Goal: Information Seeking & Learning: Learn about a topic

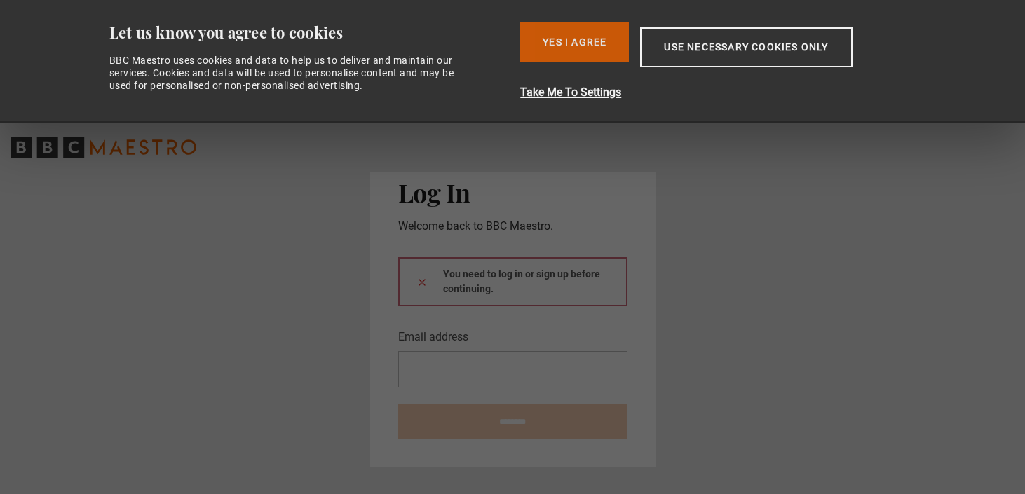
click at [583, 43] on button "Yes I Agree" at bounding box center [574, 41] width 109 height 39
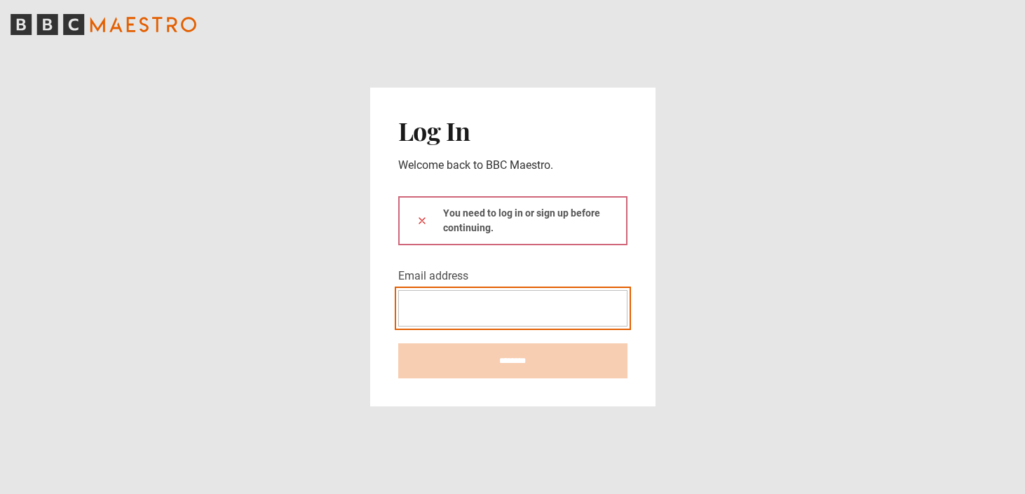
click at [526, 307] on input "Email address" at bounding box center [512, 308] width 229 height 36
type input "**********"
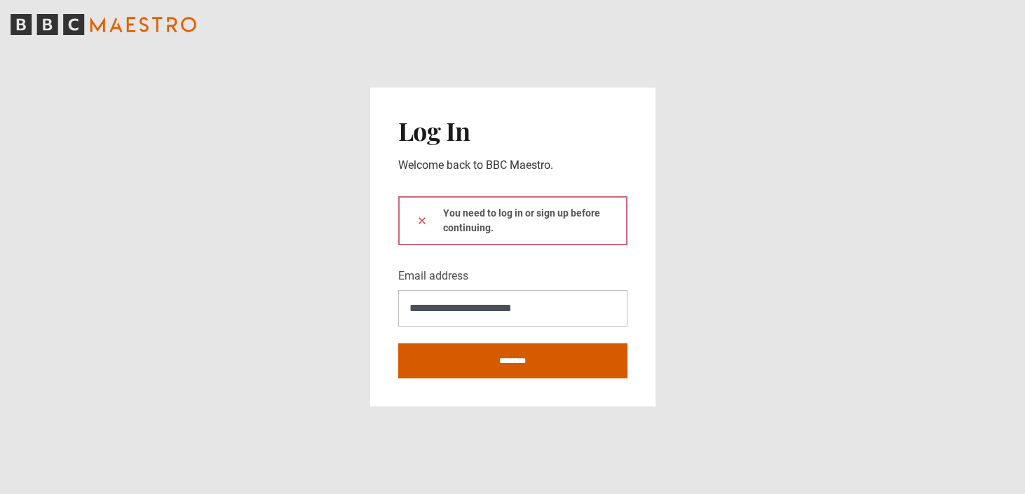
click at [547, 358] on input "********" at bounding box center [512, 361] width 229 height 35
type input "**********"
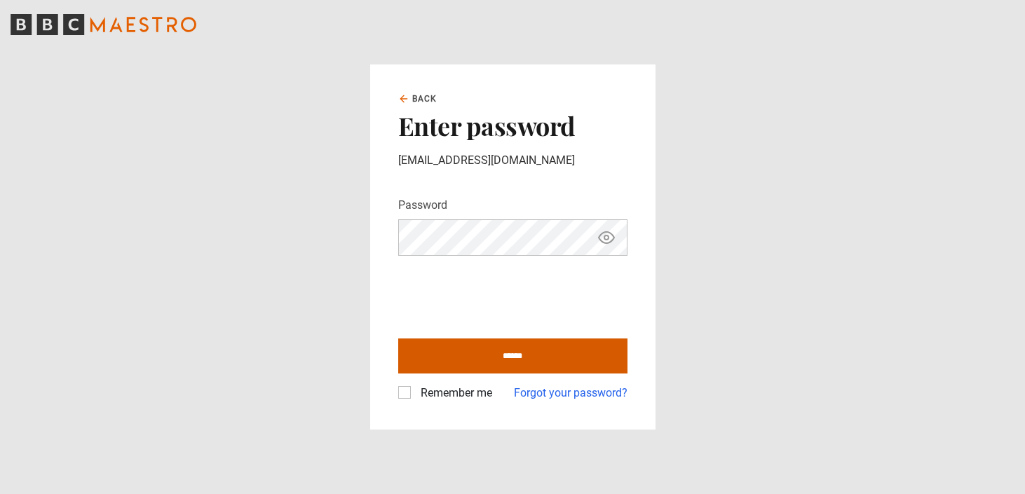
click at [501, 358] on input "******" at bounding box center [512, 356] width 229 height 35
type input "**********"
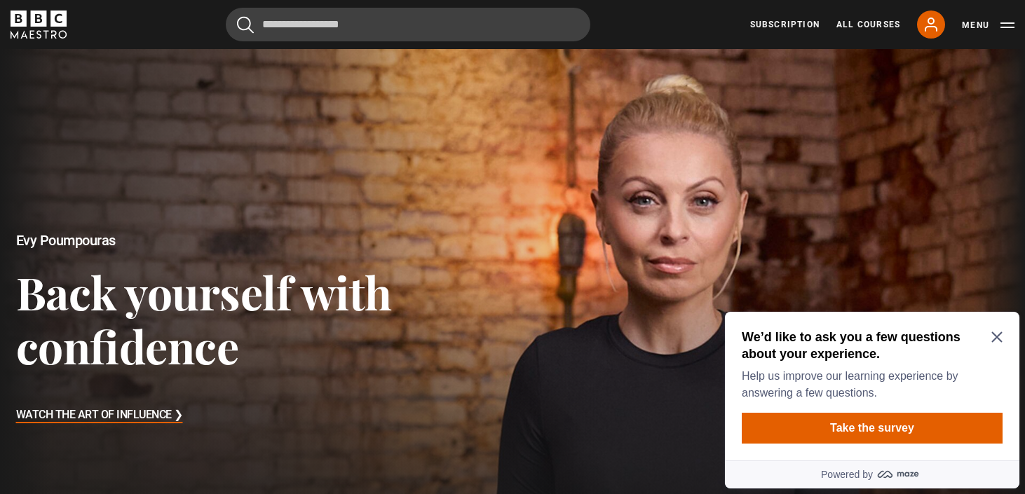
click at [997, 336] on icon "Close Maze Prompt" at bounding box center [996, 337] width 11 height 11
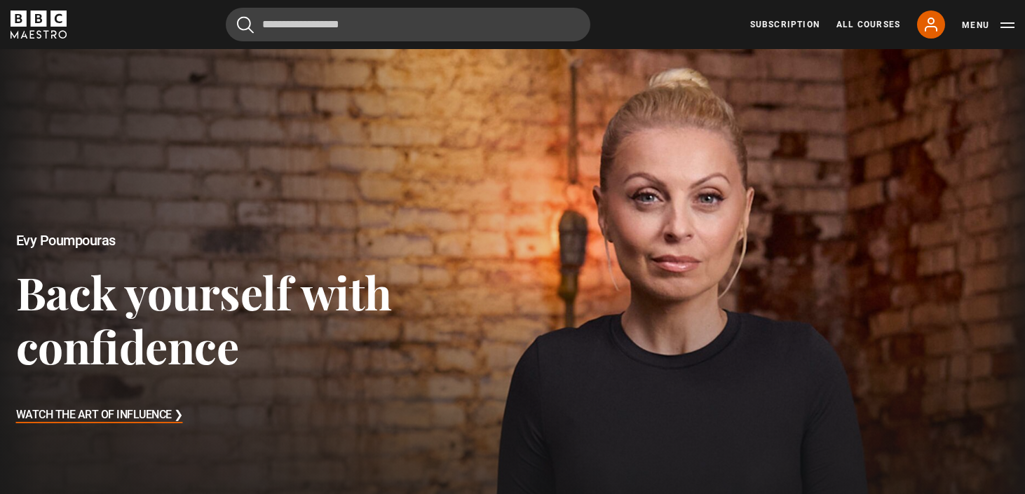
click at [100, 421] on h3 "Watch The Art of Influence ❯" at bounding box center [99, 415] width 167 height 21
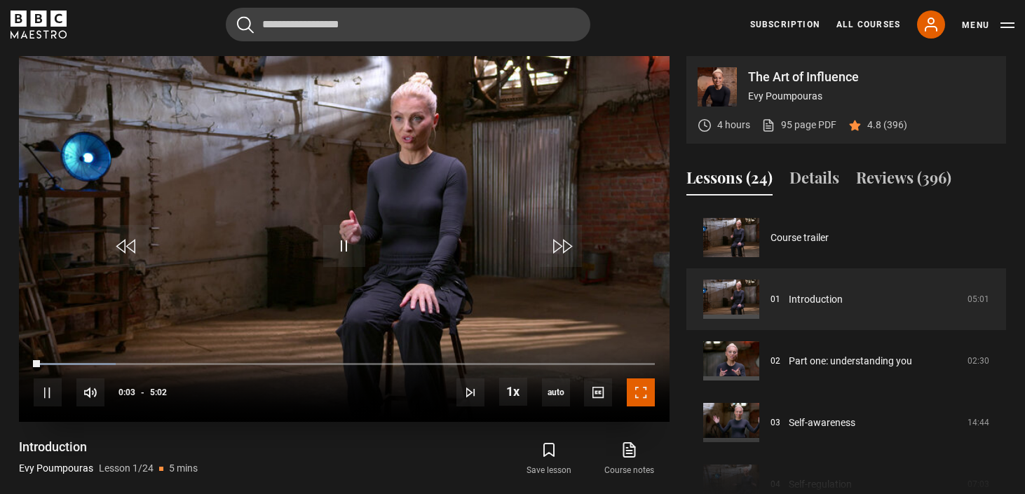
click at [641, 394] on span "Video Player" at bounding box center [641, 393] width 28 height 28
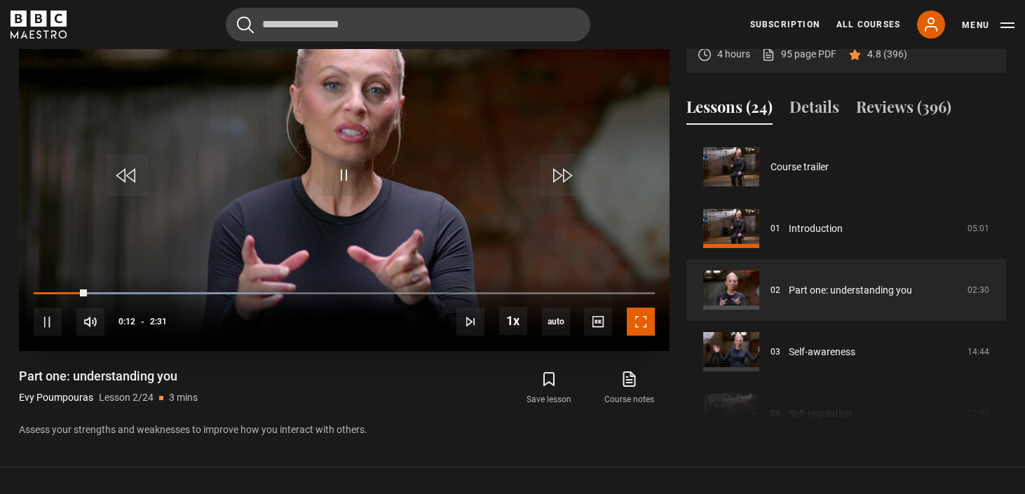
click at [641, 321] on span "Video Player" at bounding box center [641, 322] width 28 height 28
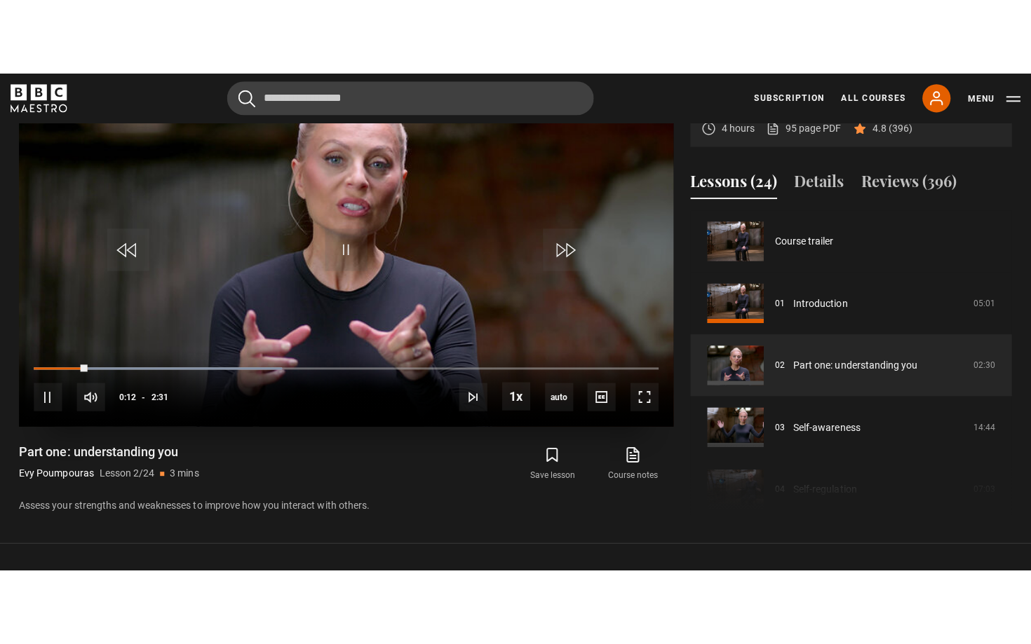
scroll to position [637, 0]
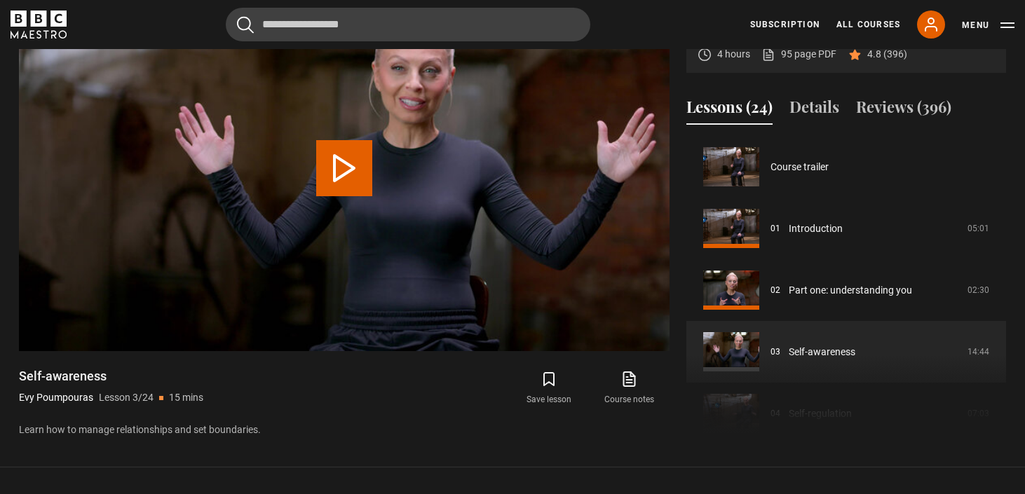
scroll to position [123, 0]
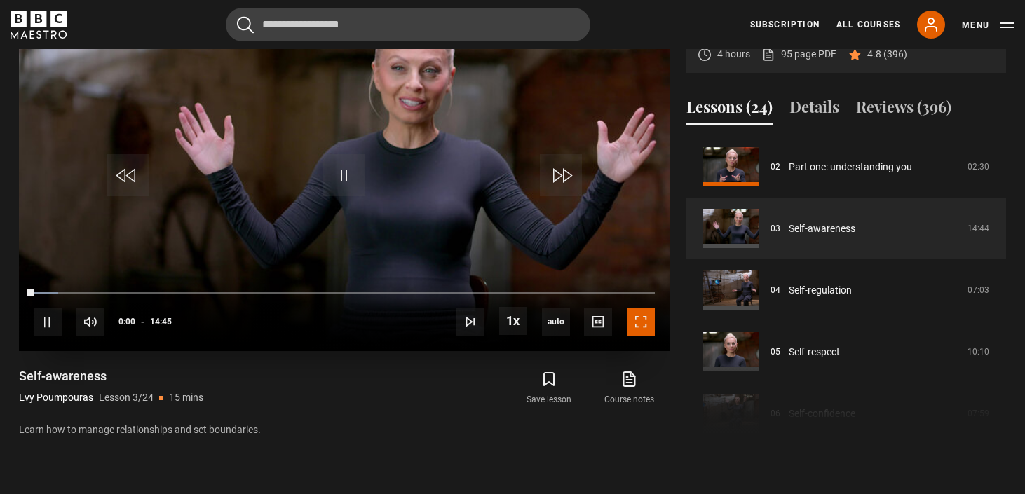
click at [635, 313] on span "Video Player" at bounding box center [641, 322] width 28 height 28
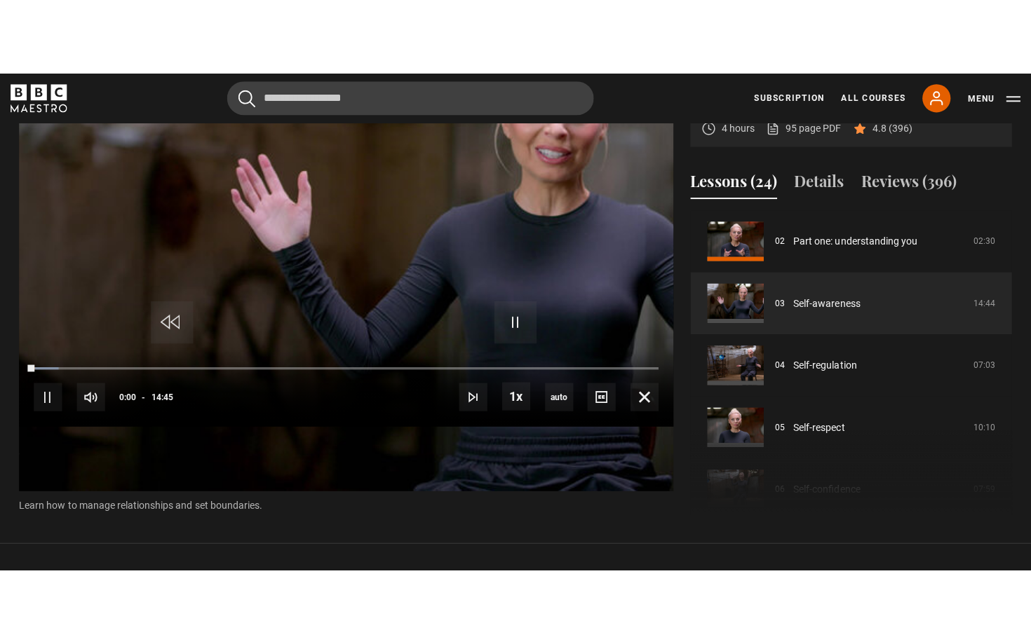
scroll to position [637, 0]
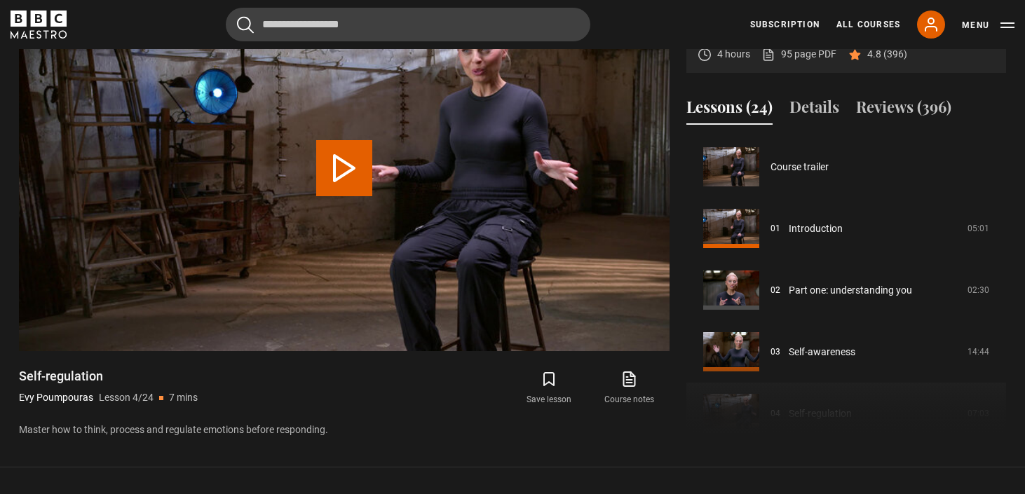
scroll to position [185, 0]
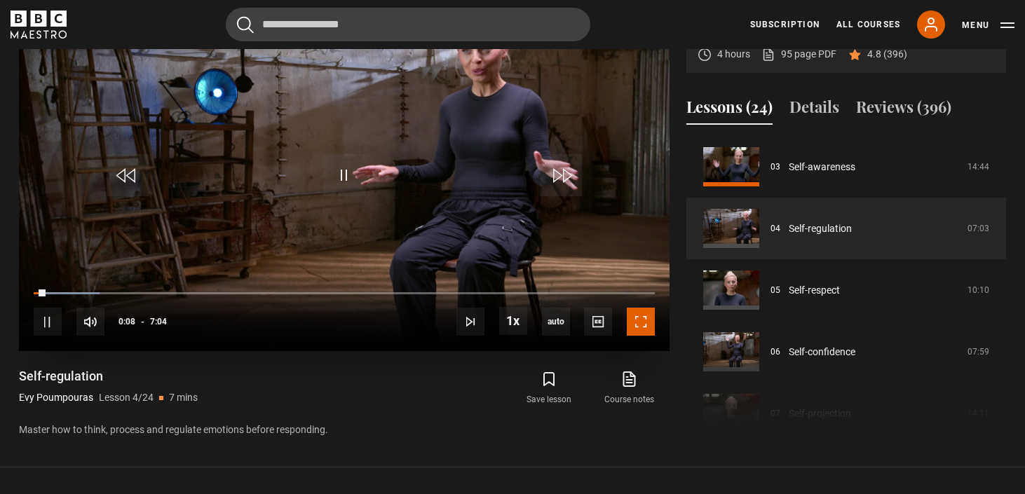
click at [646, 320] on span "Video Player" at bounding box center [641, 322] width 28 height 28
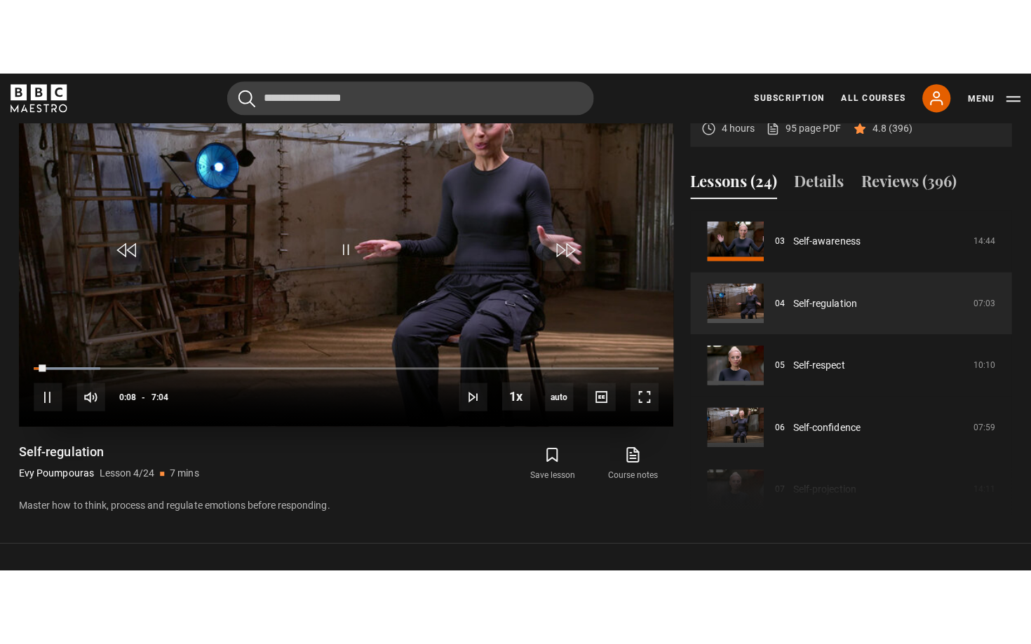
scroll to position [637, 0]
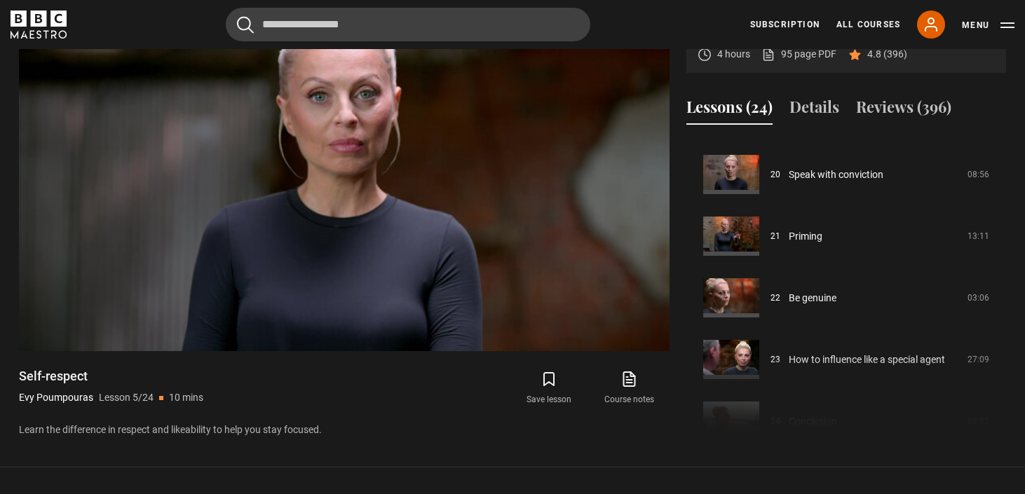
scroll to position [1240, 0]
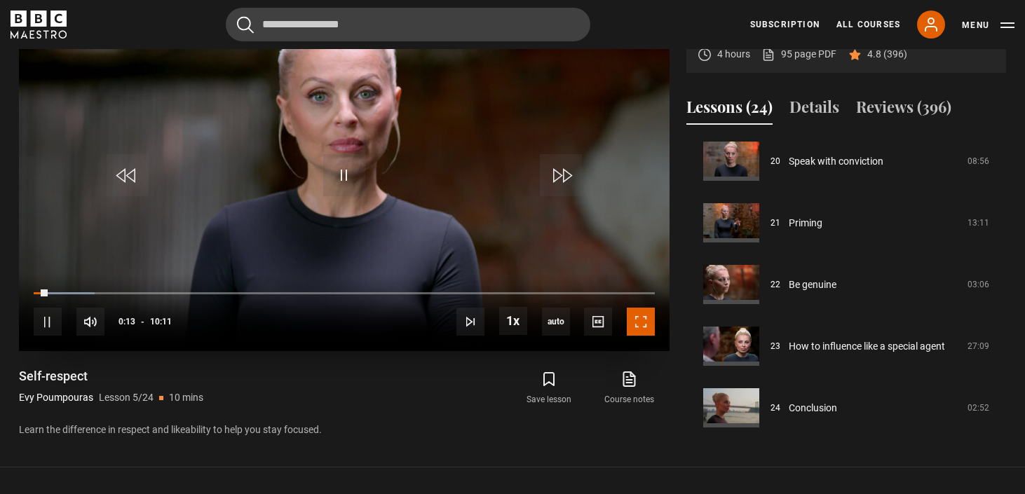
click at [634, 318] on span "Video Player" at bounding box center [641, 322] width 28 height 28
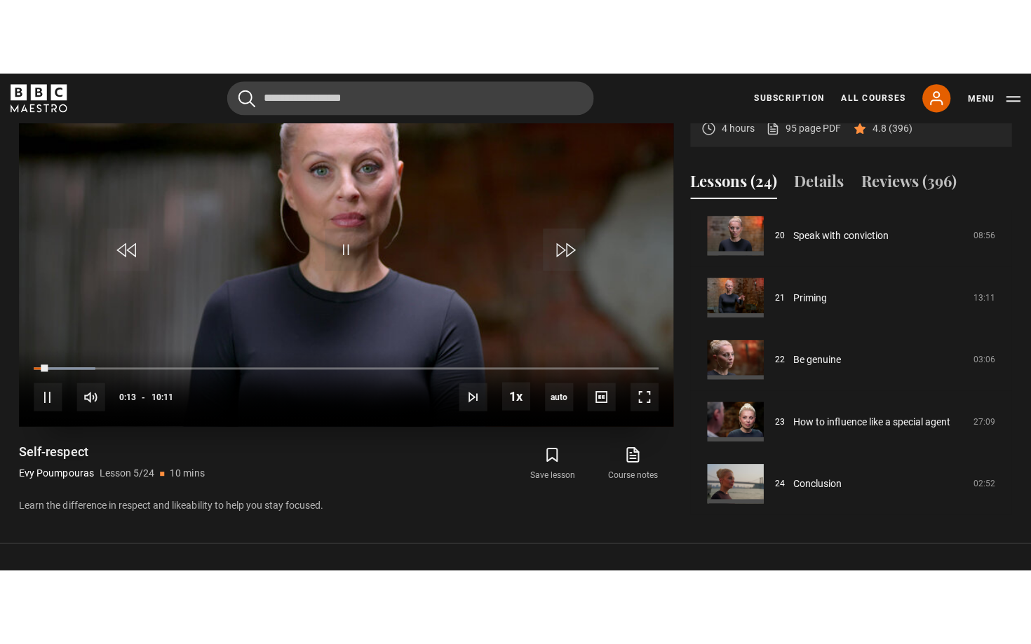
scroll to position [637, 0]
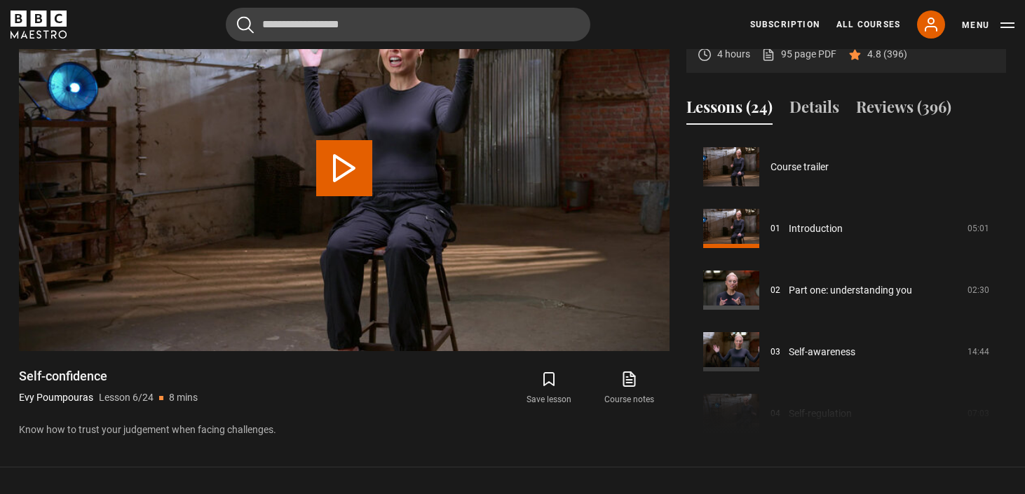
scroll to position [308, 0]
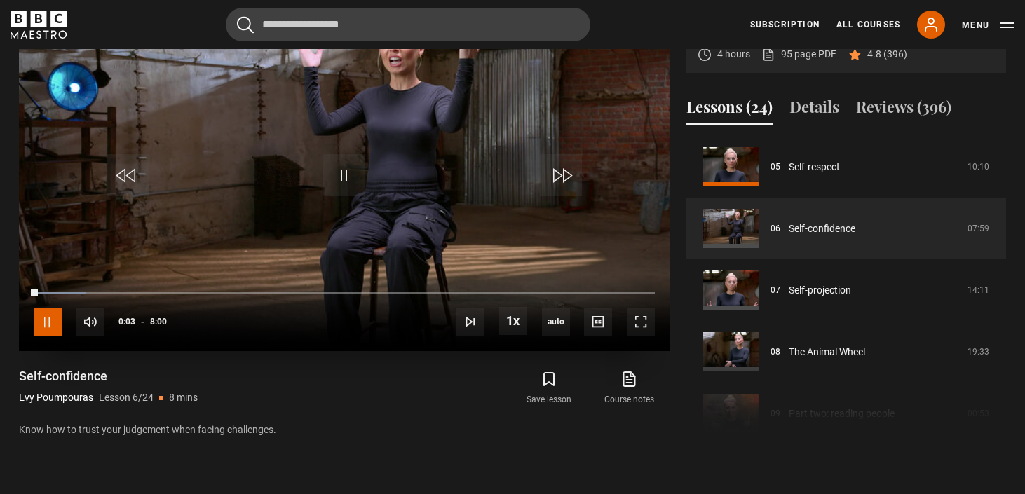
click at [52, 321] on span "Video Player" at bounding box center [48, 322] width 28 height 28
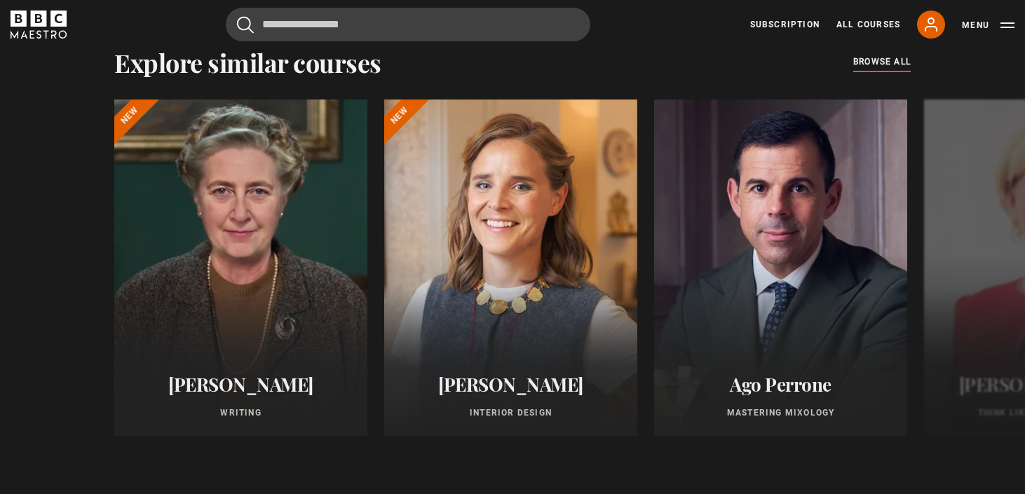
scroll to position [1130, 0]
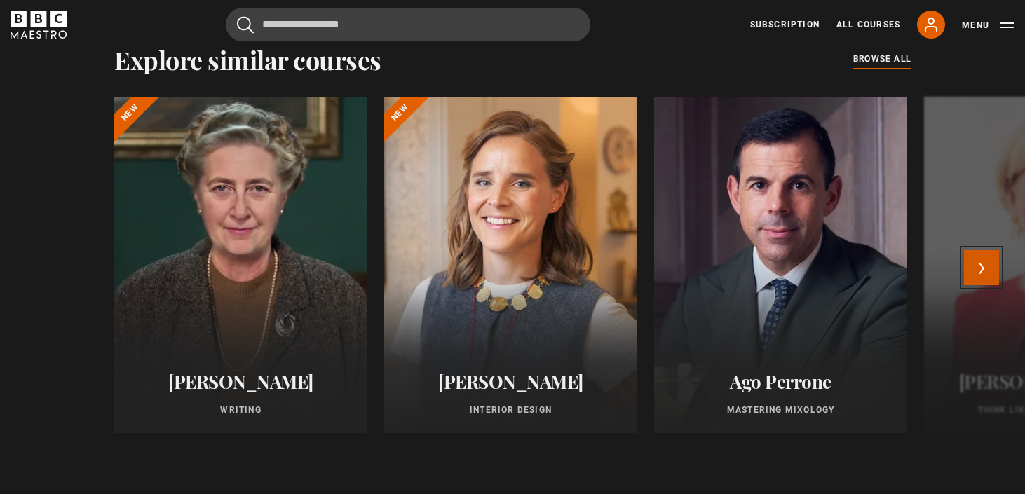
click at [982, 276] on button "Next" at bounding box center [981, 267] width 35 height 35
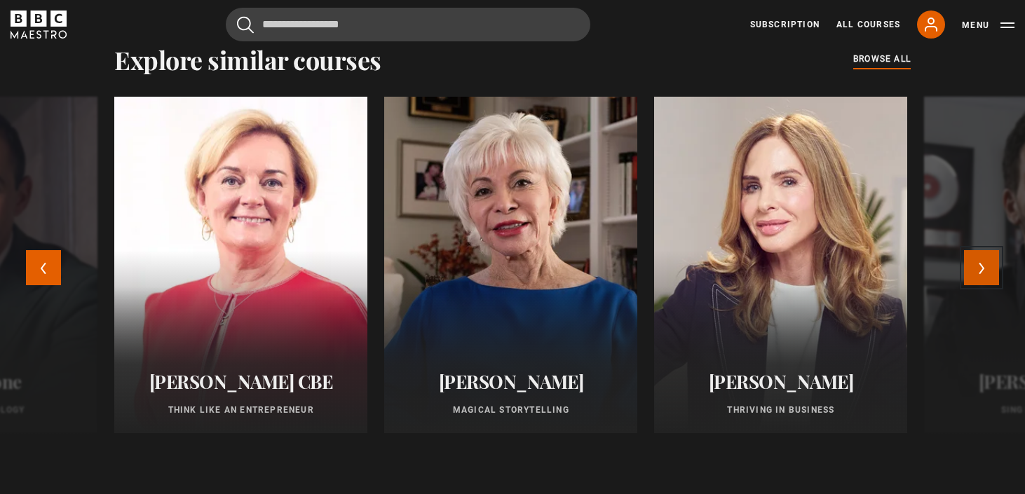
click at [982, 275] on button "Next" at bounding box center [981, 267] width 35 height 35
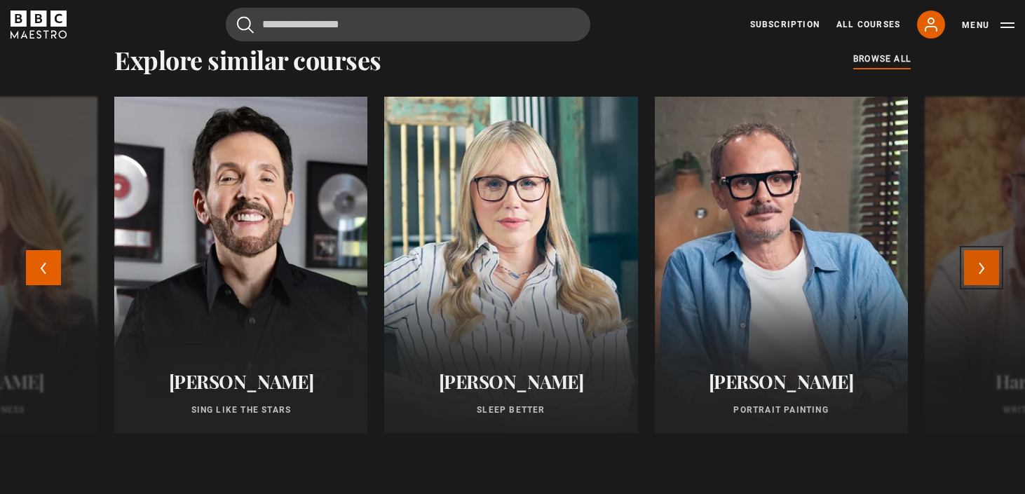
click at [981, 272] on button "Next" at bounding box center [981, 267] width 35 height 35
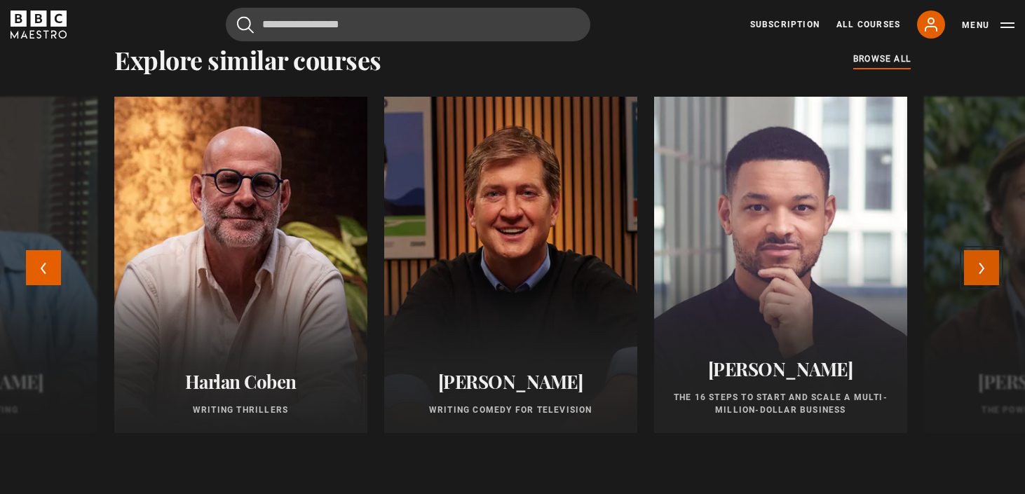
click at [981, 272] on button "Next" at bounding box center [981, 267] width 35 height 35
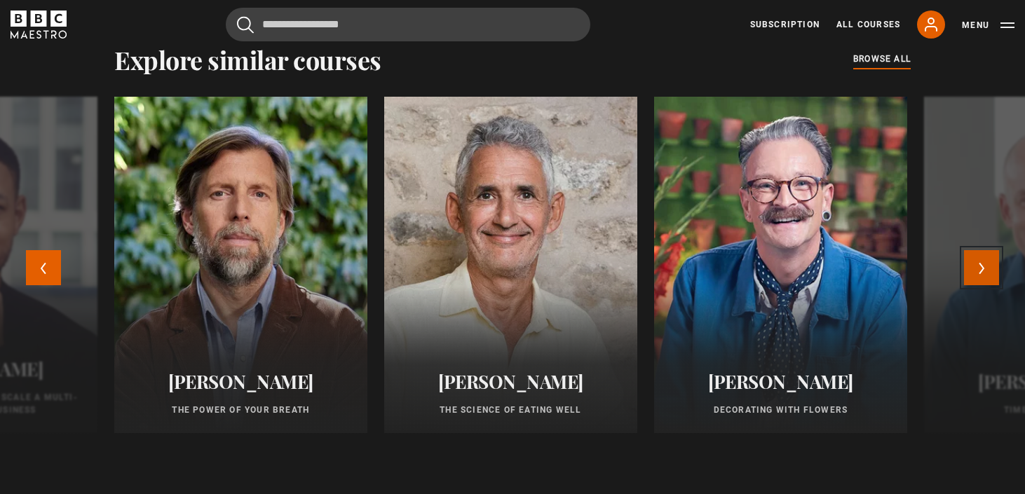
click at [981, 272] on button "Next" at bounding box center [981, 267] width 35 height 35
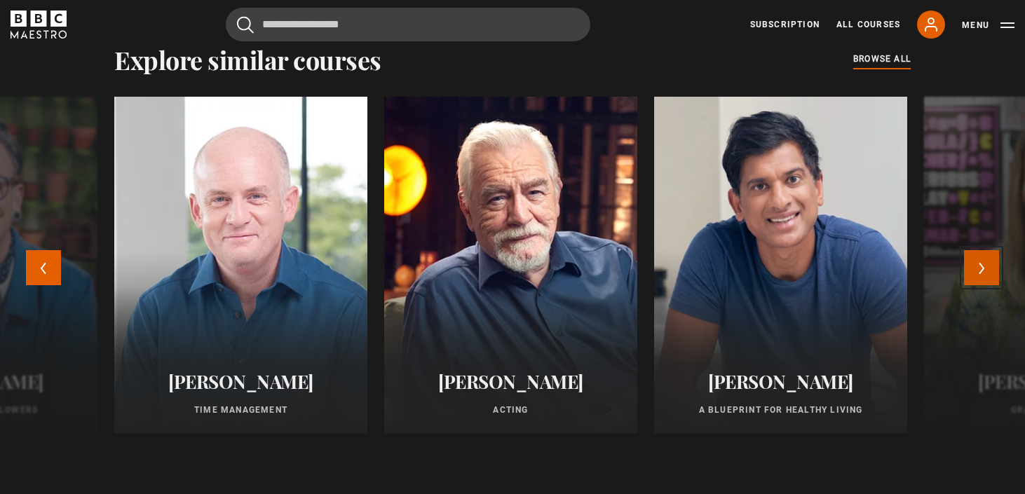
click at [981, 272] on button "Next" at bounding box center [981, 267] width 35 height 35
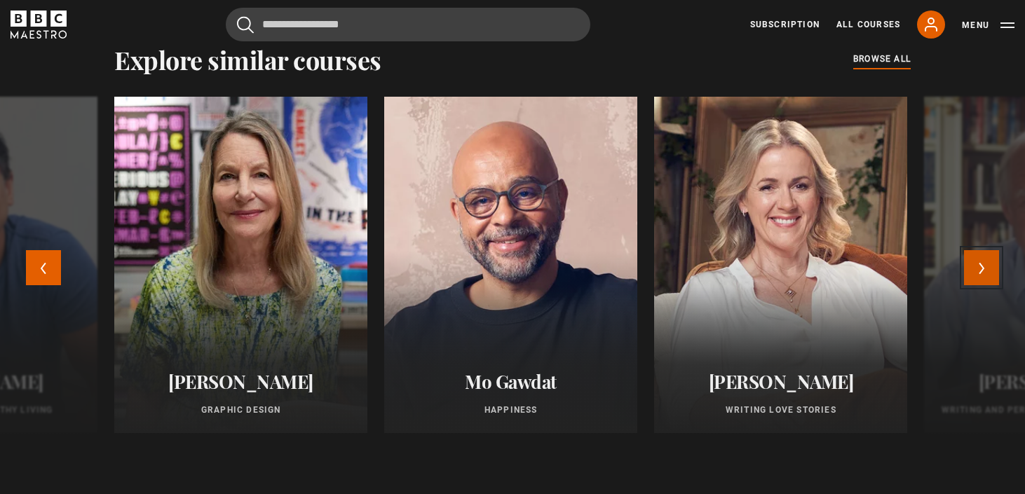
click at [981, 272] on button "Next" at bounding box center [981, 267] width 35 height 35
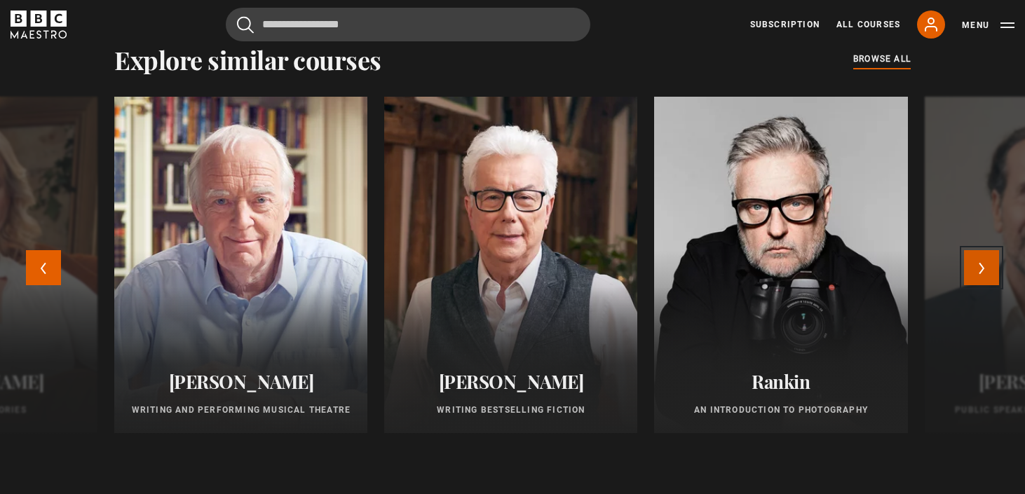
click at [981, 272] on button "Next" at bounding box center [981, 267] width 35 height 35
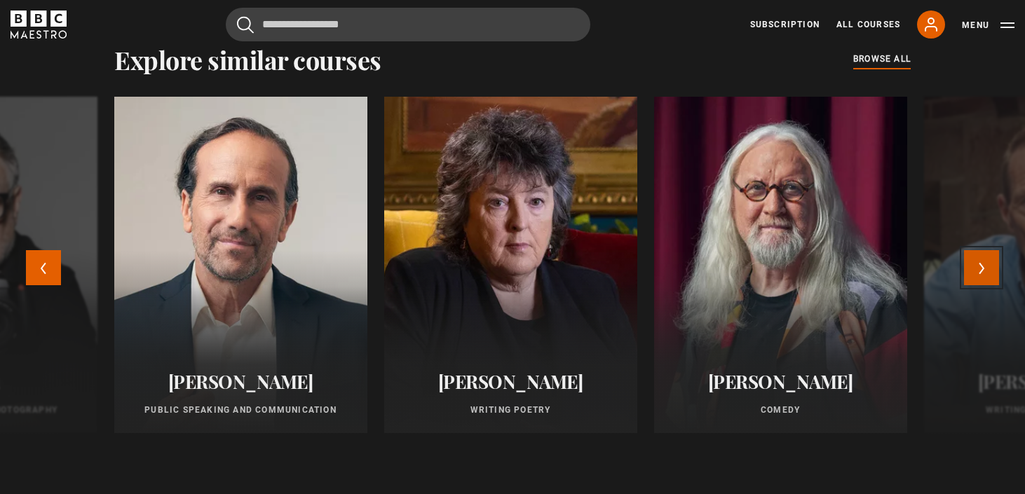
click at [981, 272] on button "Next" at bounding box center [981, 267] width 35 height 35
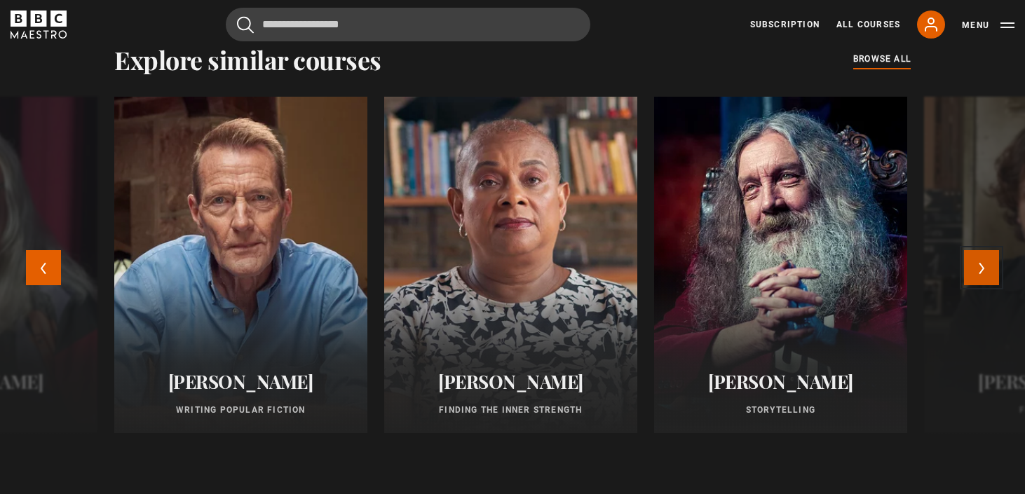
click at [981, 272] on button "Next" at bounding box center [981, 267] width 35 height 35
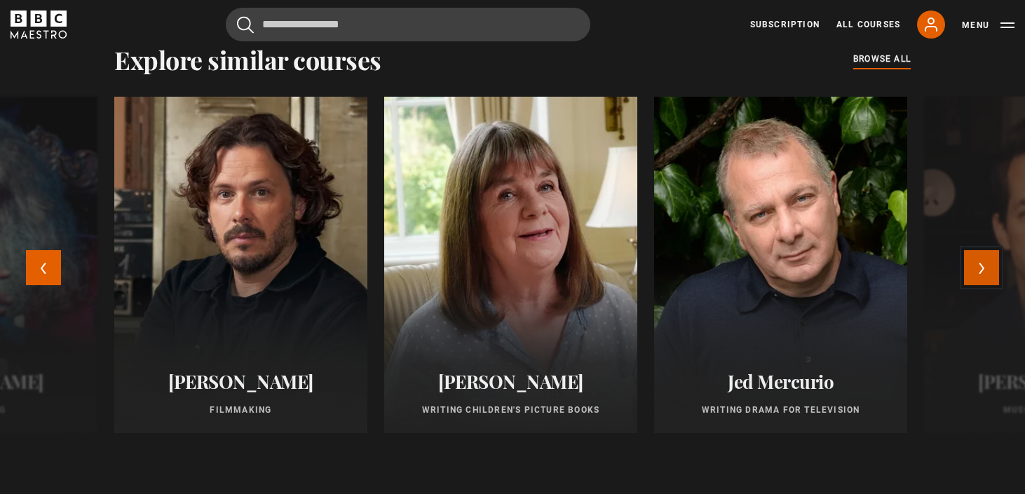
click at [981, 272] on button "Next" at bounding box center [981, 267] width 35 height 35
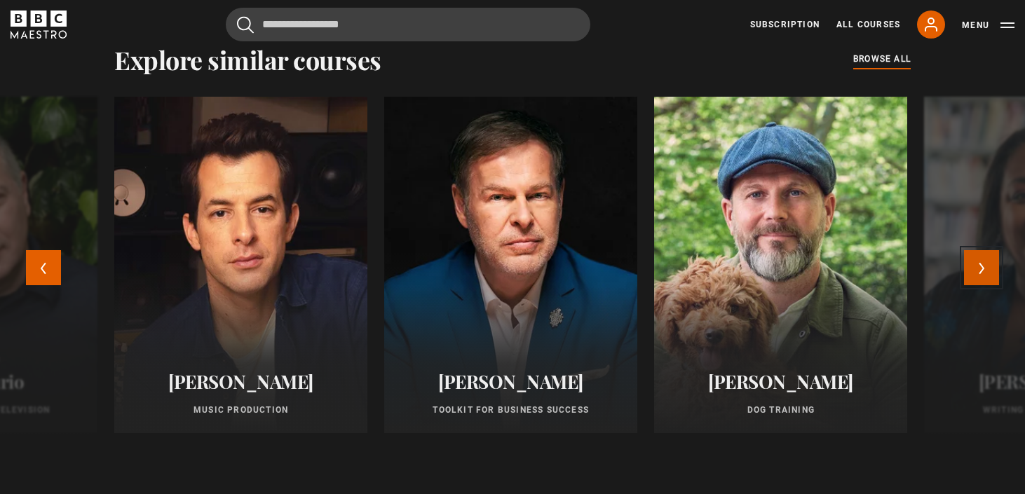
click at [981, 272] on button "Next" at bounding box center [981, 267] width 35 height 35
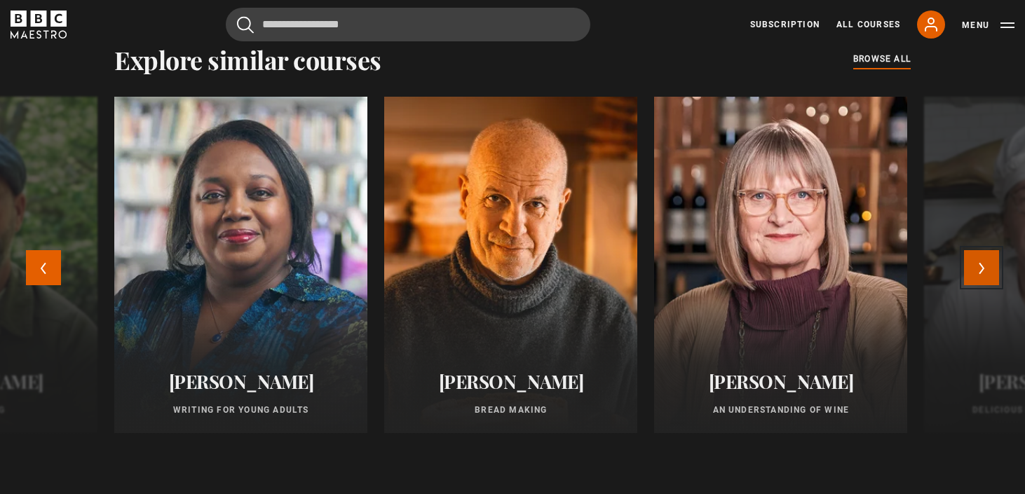
click at [981, 272] on button "Next" at bounding box center [981, 267] width 35 height 35
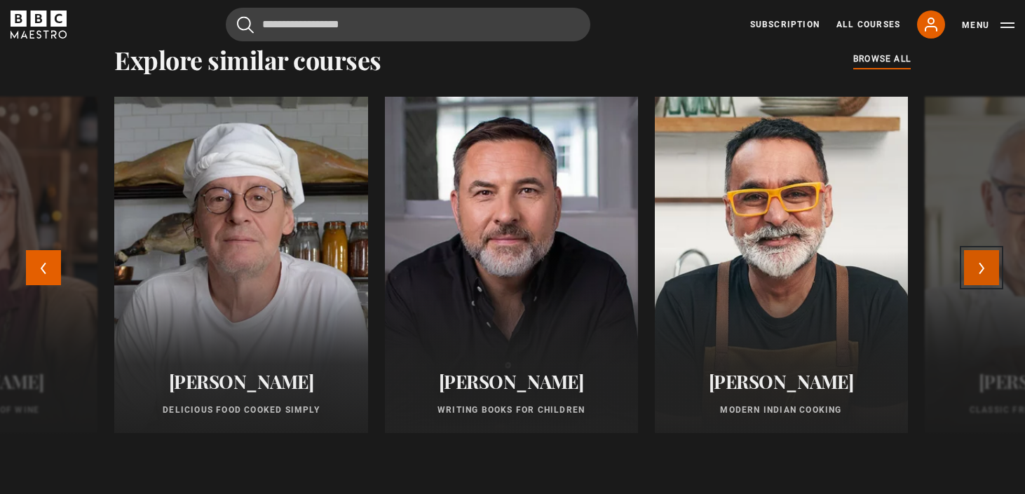
click at [981, 272] on button "Next" at bounding box center [981, 267] width 35 height 35
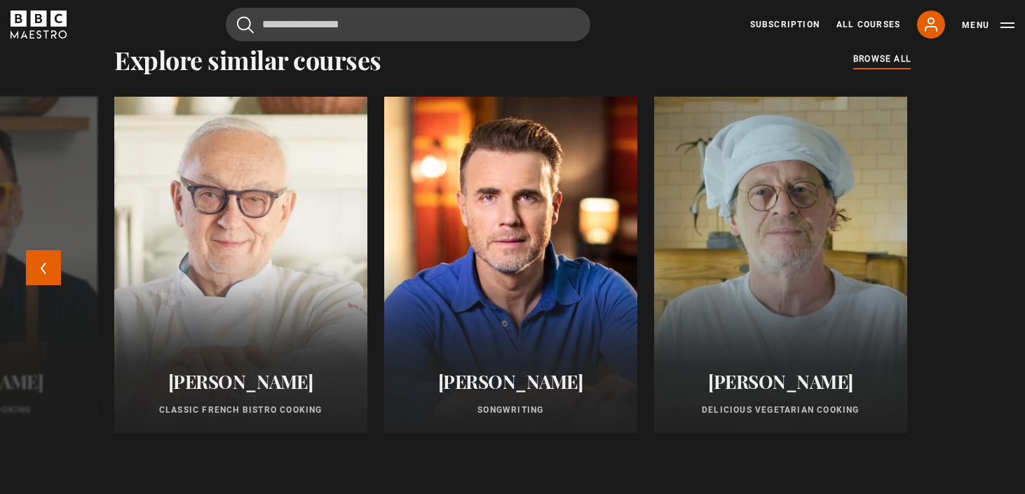
click at [981, 272] on div "Agatha Christie Writing New Beata Heuman Interior Design New Ago Perrone Master…" at bounding box center [512, 276] width 1025 height 359
click at [43, 275] on button "Previous" at bounding box center [43, 267] width 35 height 35
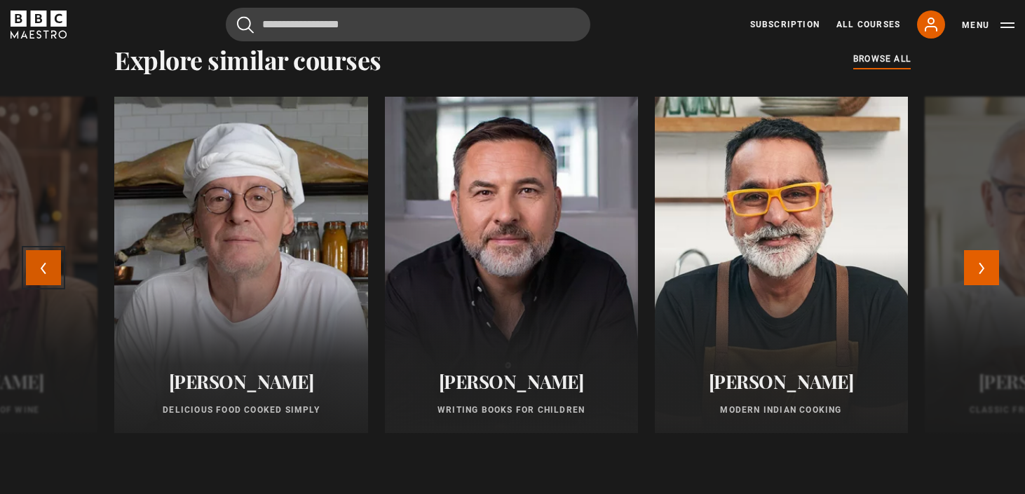
click at [43, 275] on button "Previous" at bounding box center [43, 267] width 35 height 35
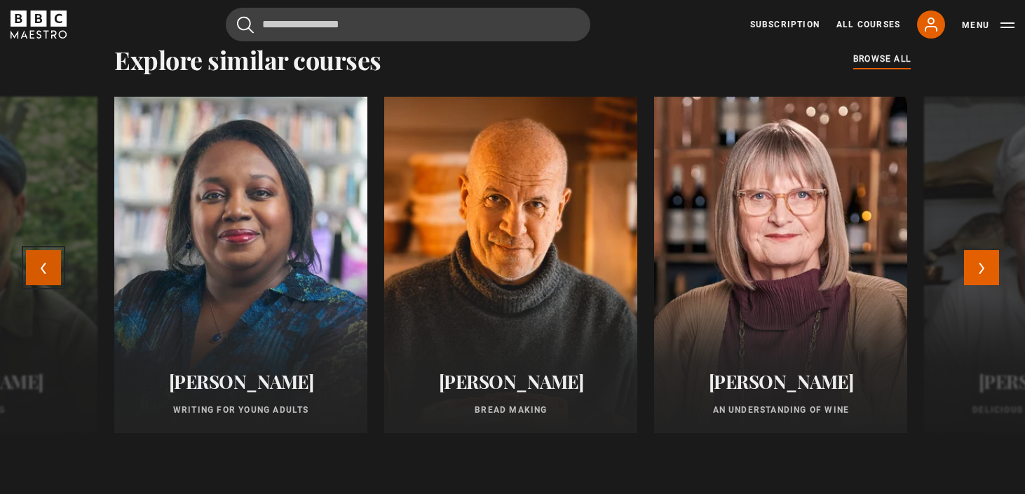
click at [43, 275] on button "Previous" at bounding box center [43, 267] width 35 height 35
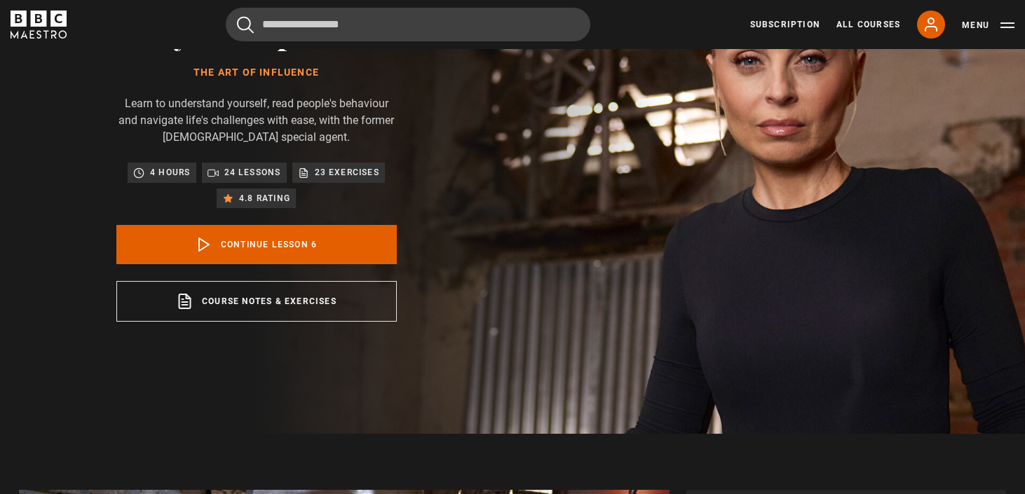
scroll to position [0, 0]
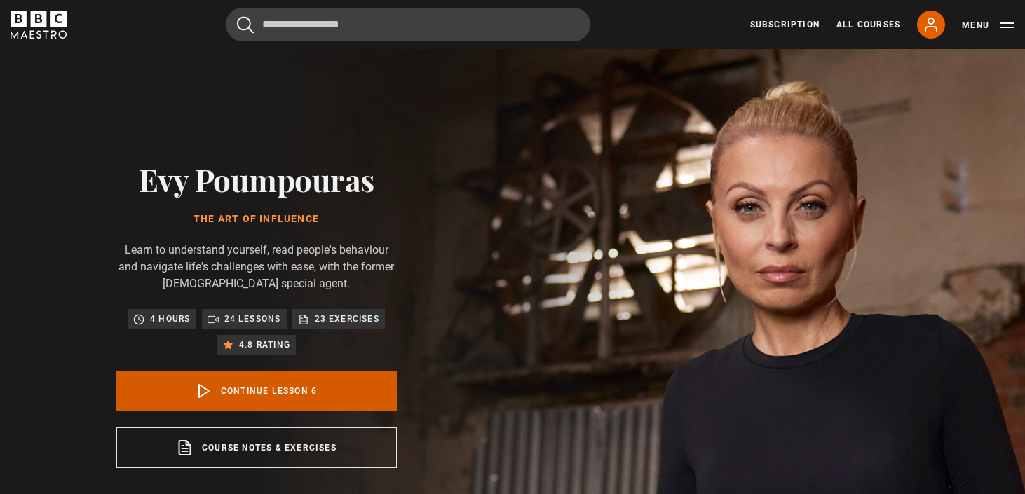
click at [287, 387] on link "Continue lesson 6" at bounding box center [256, 391] width 280 height 39
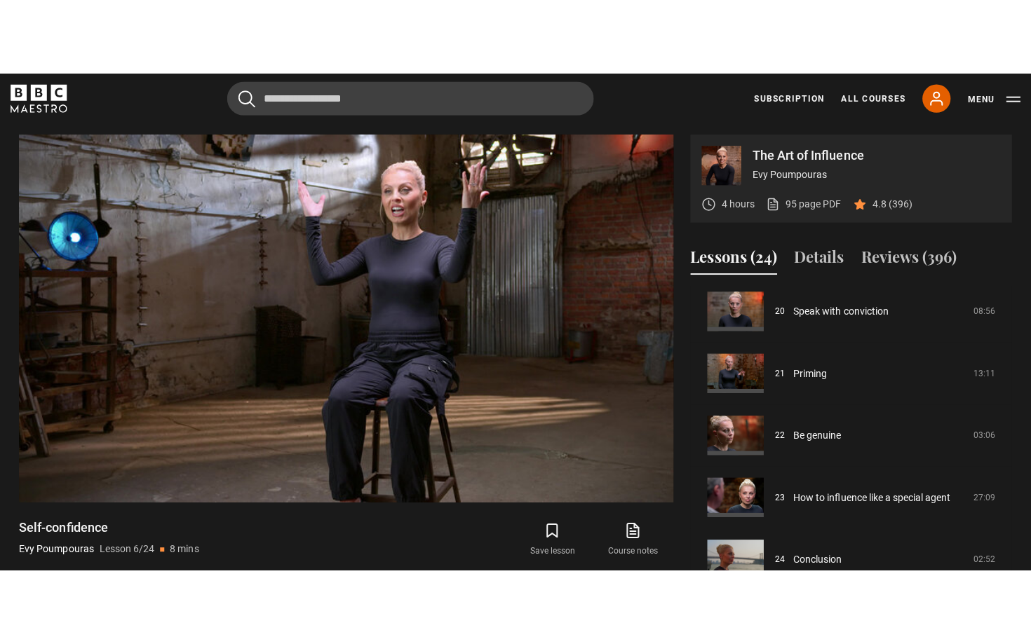
scroll to position [580, 0]
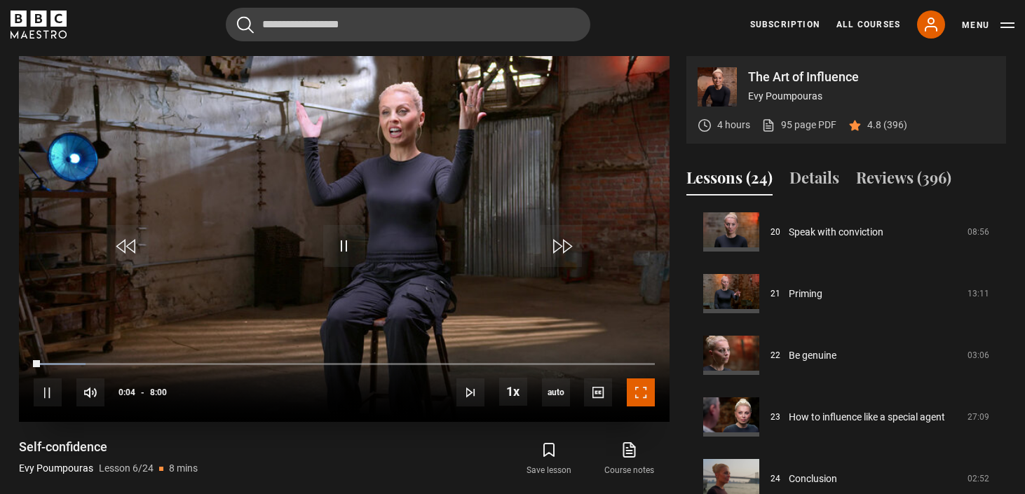
click at [634, 384] on span "Video Player" at bounding box center [641, 393] width 28 height 28
click at [43, 388] on span "Video Player" at bounding box center [48, 393] width 28 height 28
click at [654, 405] on span "Video Player" at bounding box center [641, 393] width 28 height 28
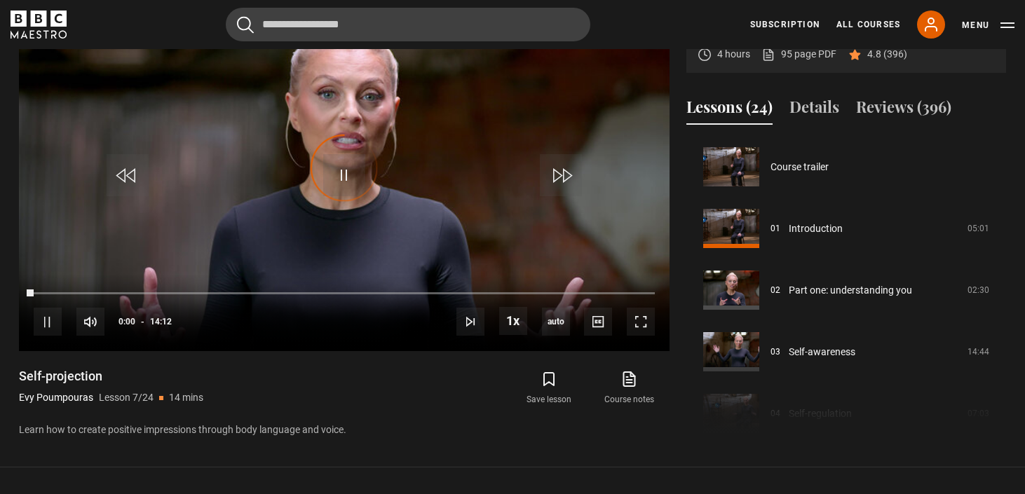
scroll to position [370, 0]
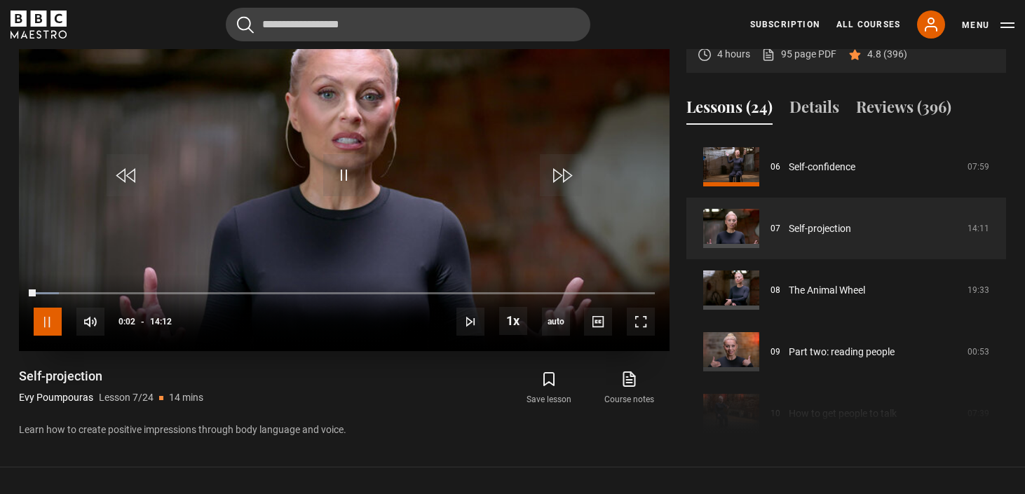
click at [39, 321] on span "Video Player" at bounding box center [48, 322] width 28 height 28
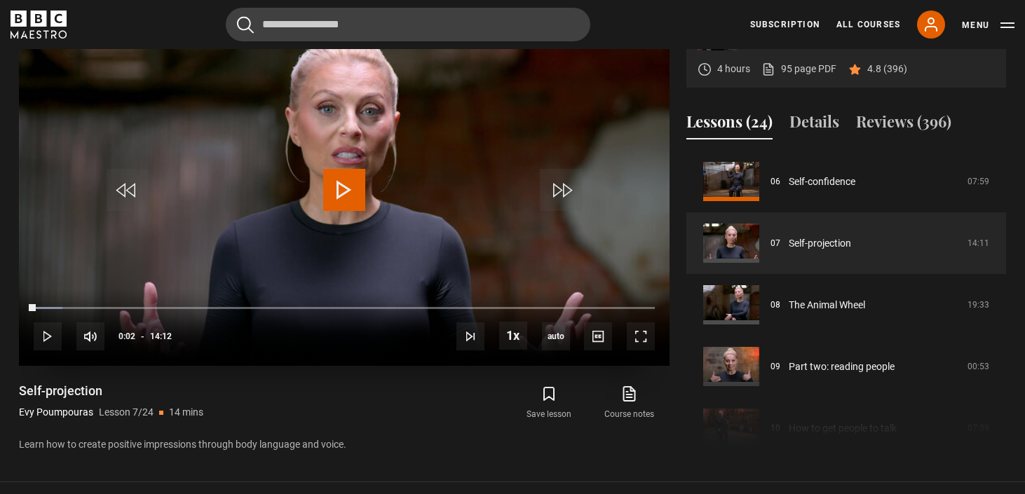
click at [341, 178] on span "Video Player" at bounding box center [344, 190] width 42 height 42
click at [642, 339] on span "Video Player" at bounding box center [641, 336] width 28 height 28
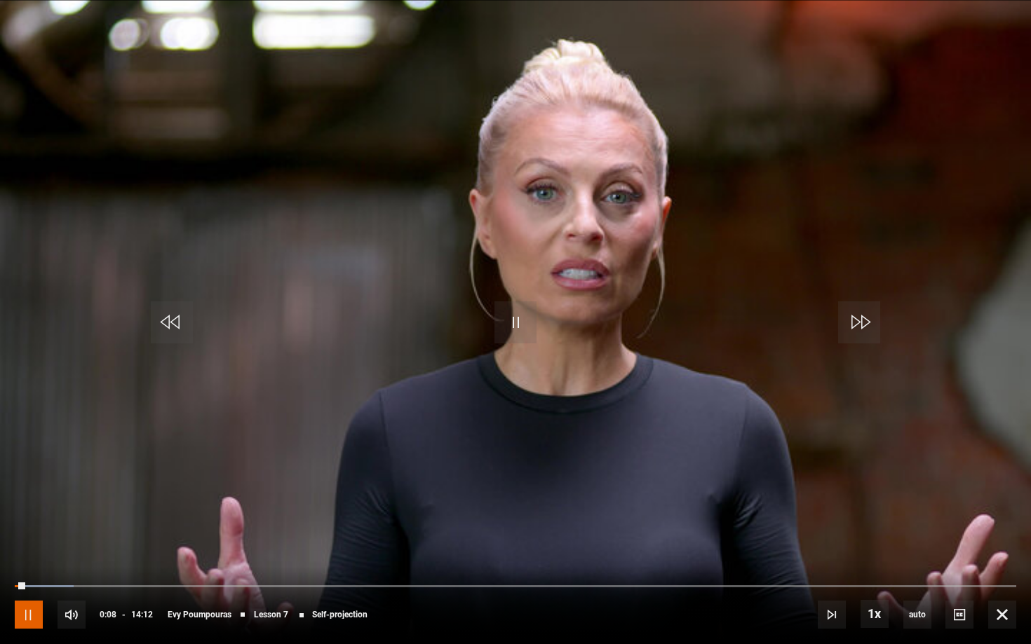
click at [24, 494] on span "Video Player" at bounding box center [29, 615] width 28 height 28
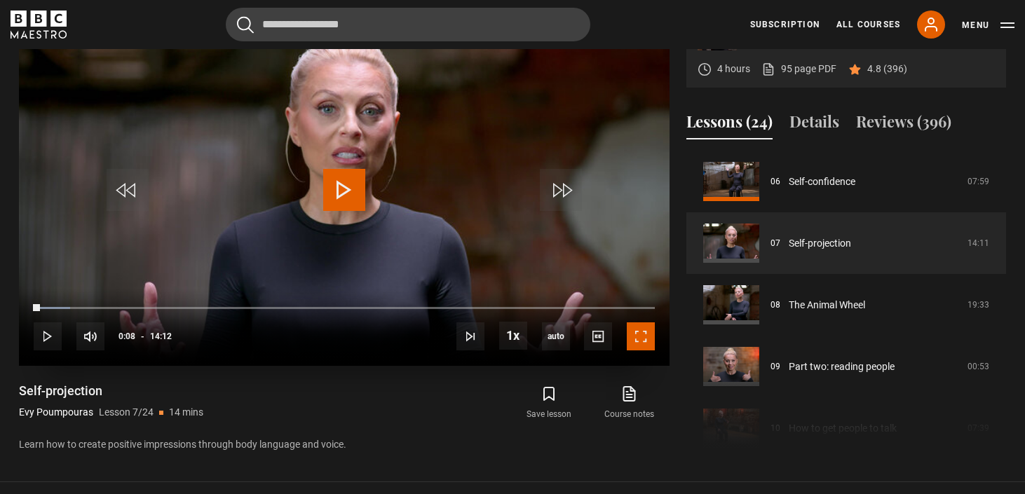
click at [639, 331] on span "Video Player" at bounding box center [641, 336] width 28 height 28
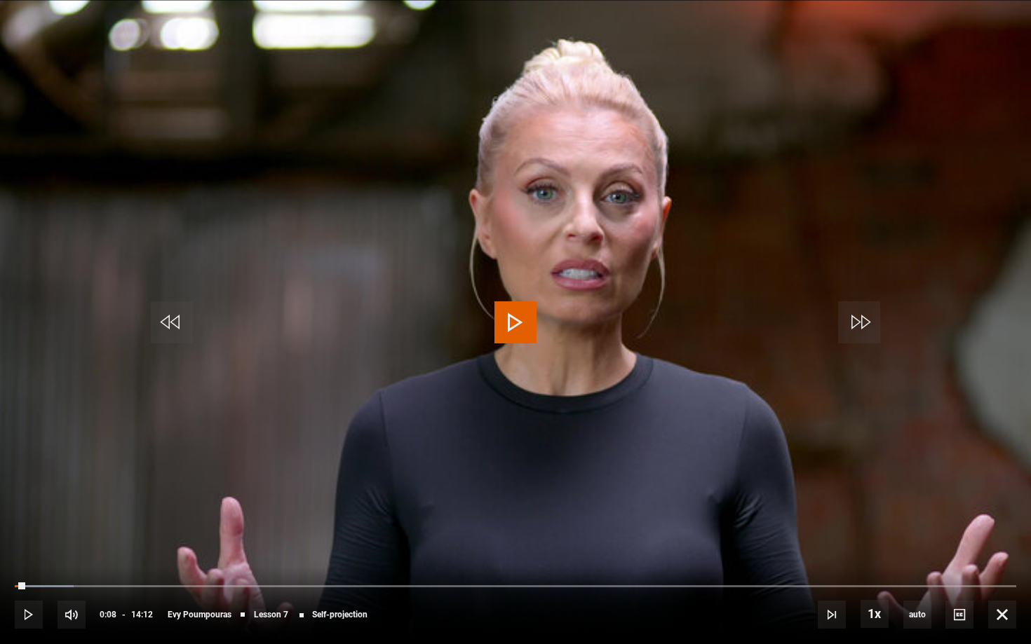
click at [514, 320] on span "Video Player" at bounding box center [515, 322] width 42 height 42
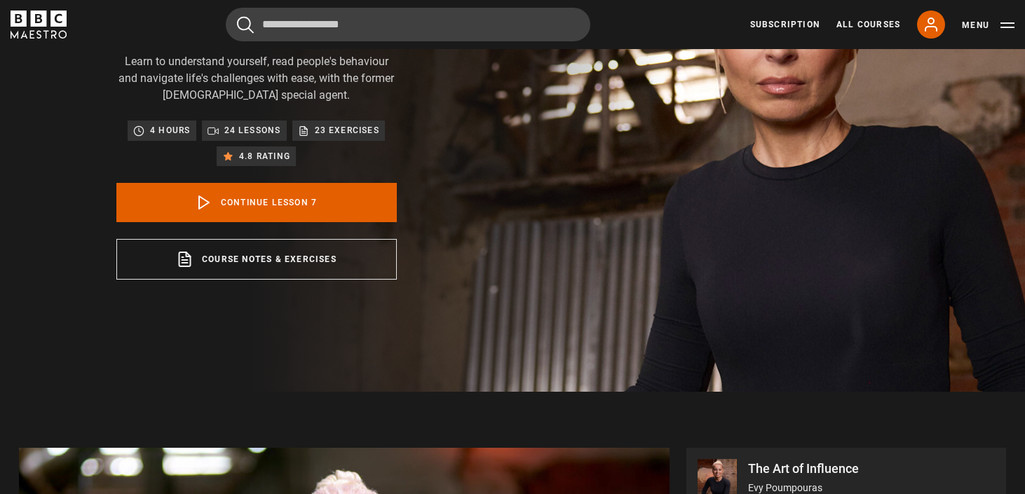
scroll to position [0, 0]
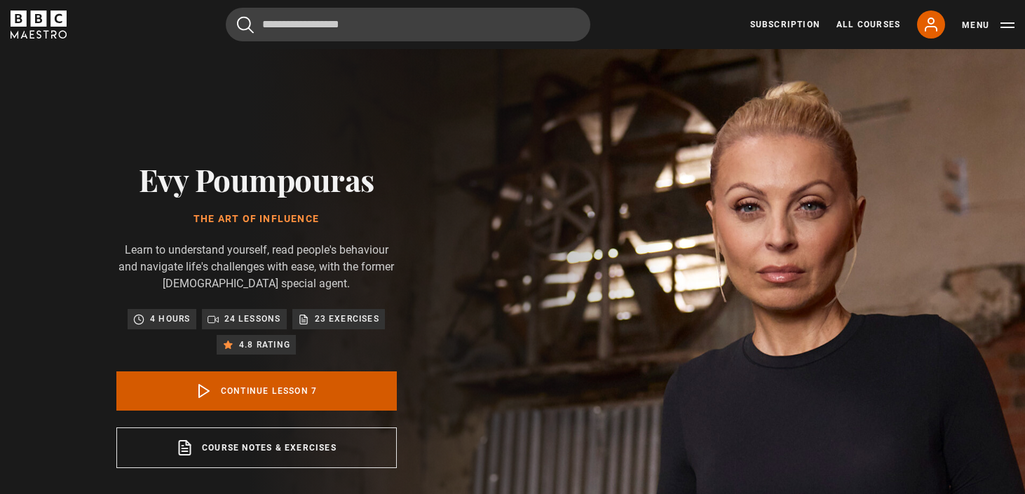
click at [314, 393] on link "Continue lesson 7" at bounding box center [256, 391] width 280 height 39
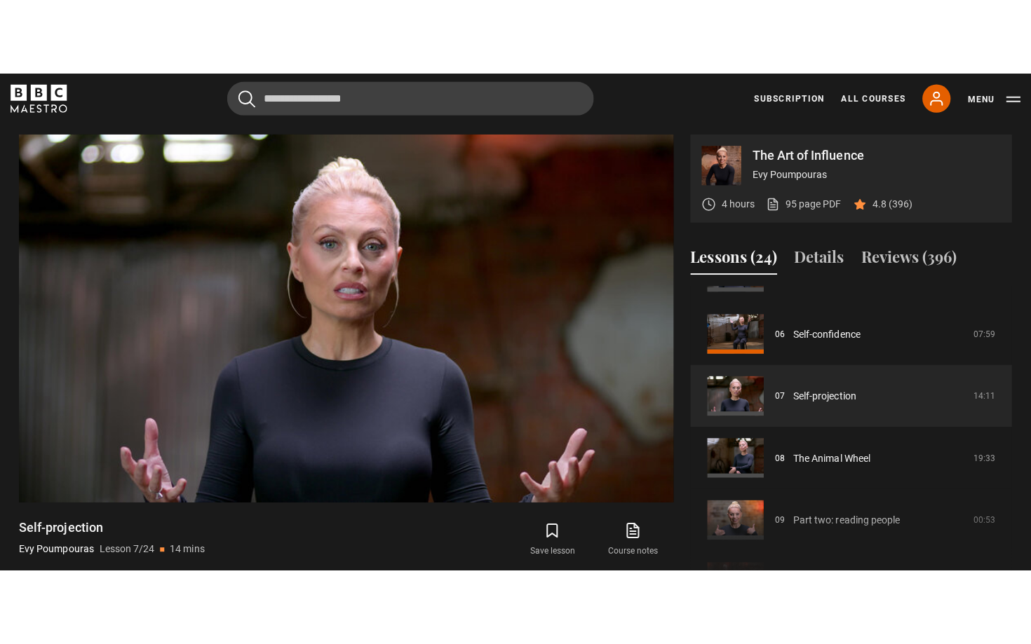
scroll to position [580, 0]
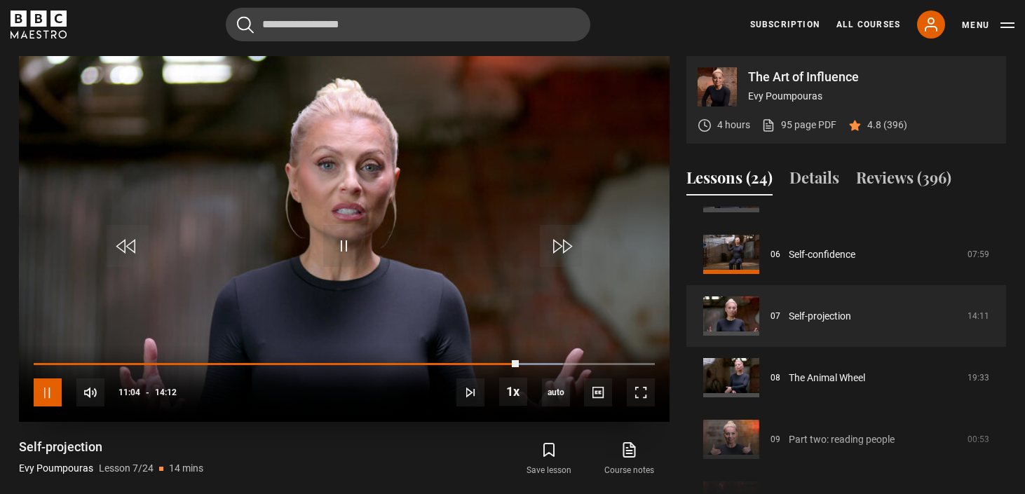
click at [43, 392] on span "Video Player" at bounding box center [48, 393] width 28 height 28
click at [57, 396] on span "Video Player" at bounding box center [48, 393] width 28 height 28
click at [644, 389] on span "Video Player" at bounding box center [641, 393] width 28 height 28
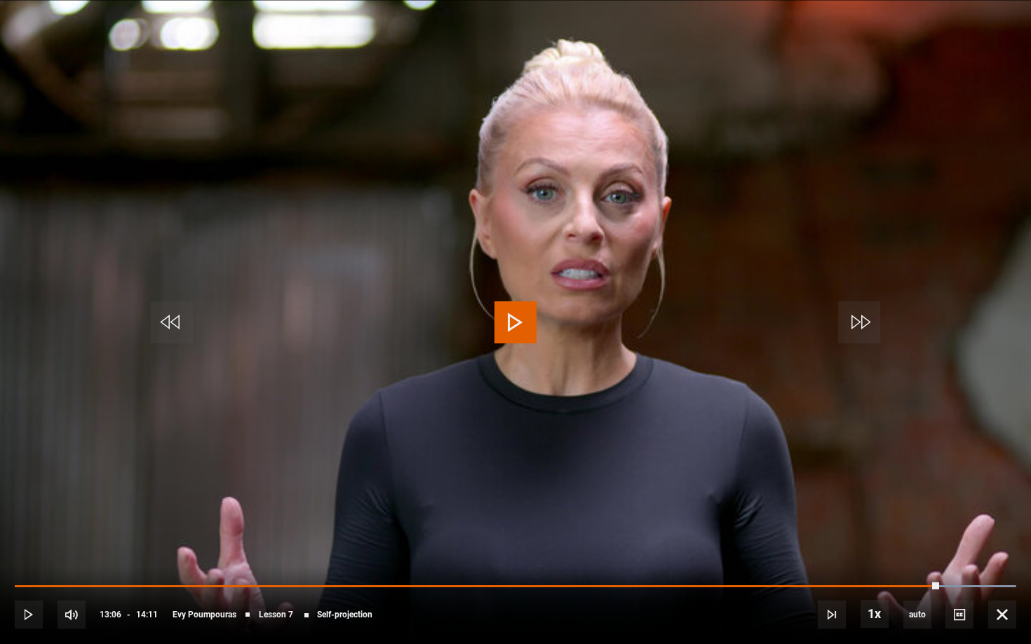
click at [926, 494] on div "10s Skip Back 10 seconds Play 10s Skip Forward 10 seconds Loaded : 99.90% 13:30…" at bounding box center [515, 605] width 1031 height 78
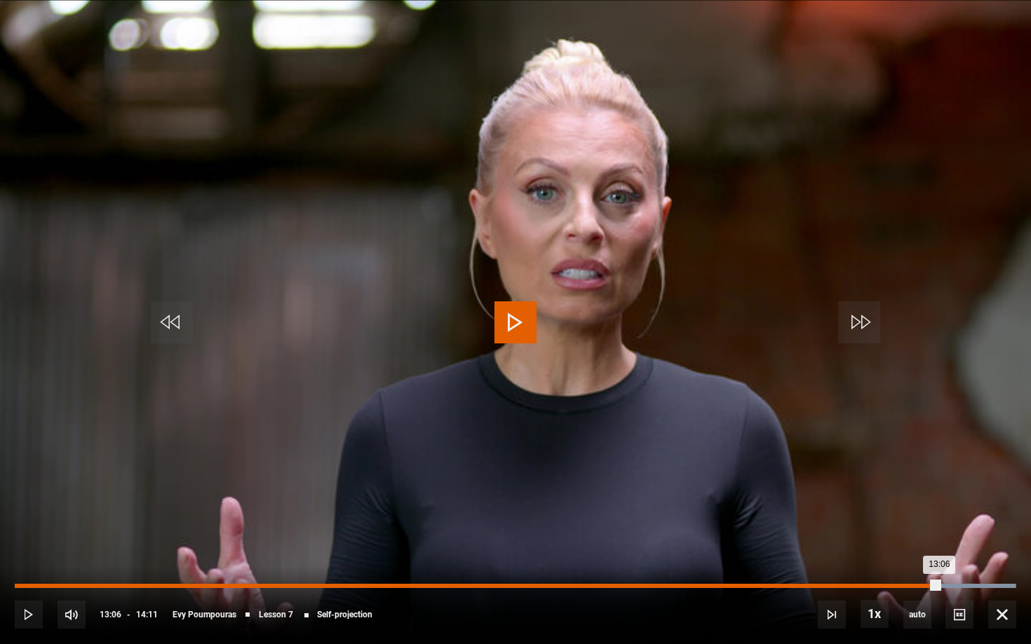
click at [921, 494] on div "Loaded : 99.90% 12:55 13:06" at bounding box center [515, 586] width 1001 height 4
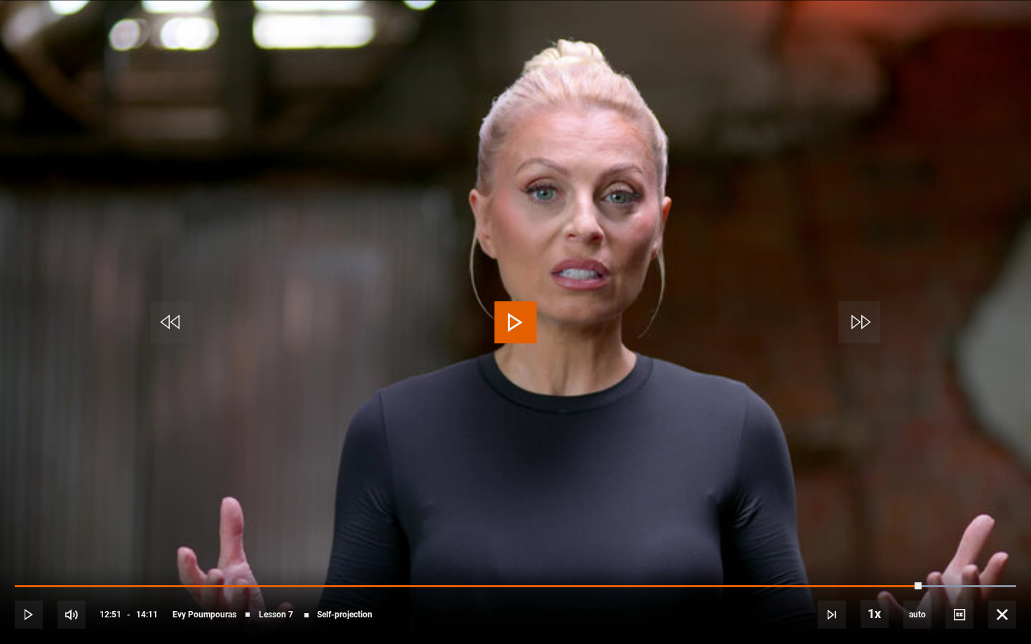
click at [527, 339] on span "Video Player" at bounding box center [515, 322] width 42 height 42
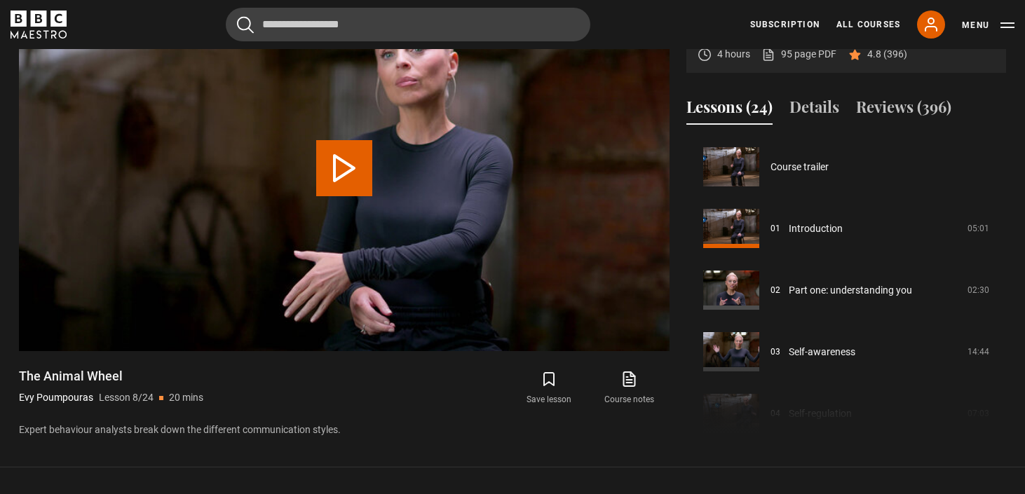
scroll to position [432, 0]
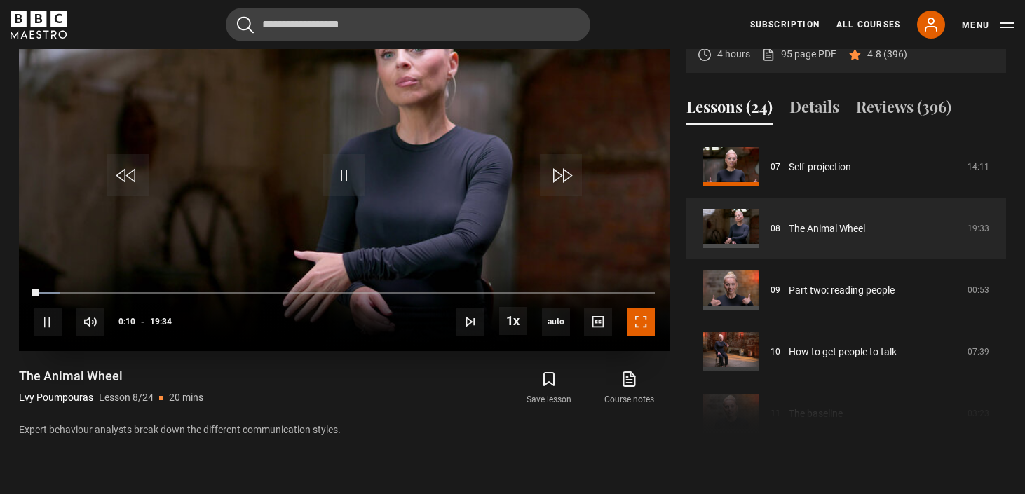
click at [641, 327] on span "Video Player" at bounding box center [641, 322] width 28 height 28
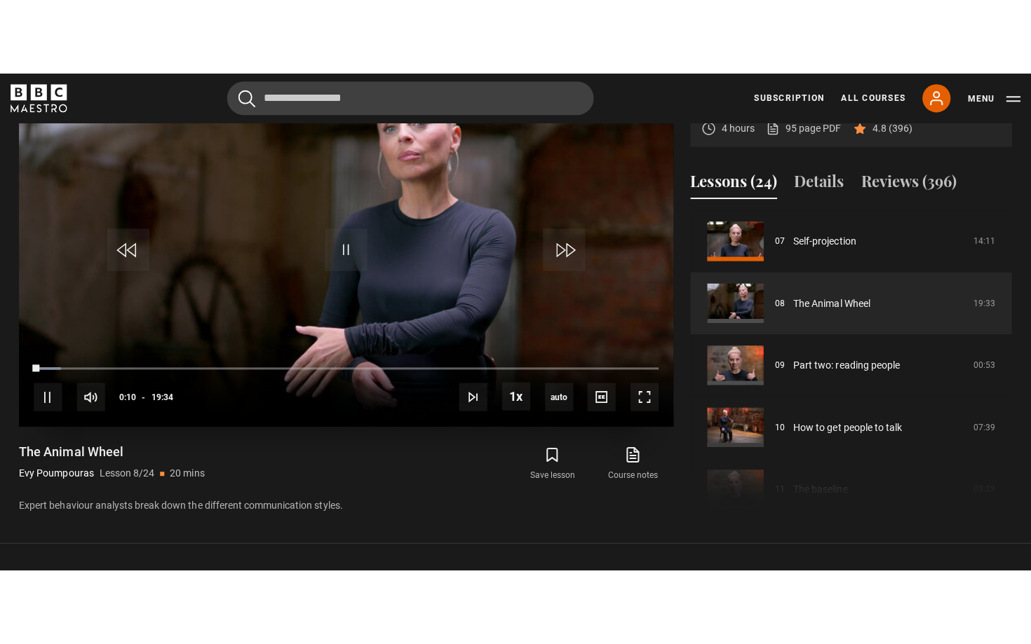
scroll to position [637, 0]
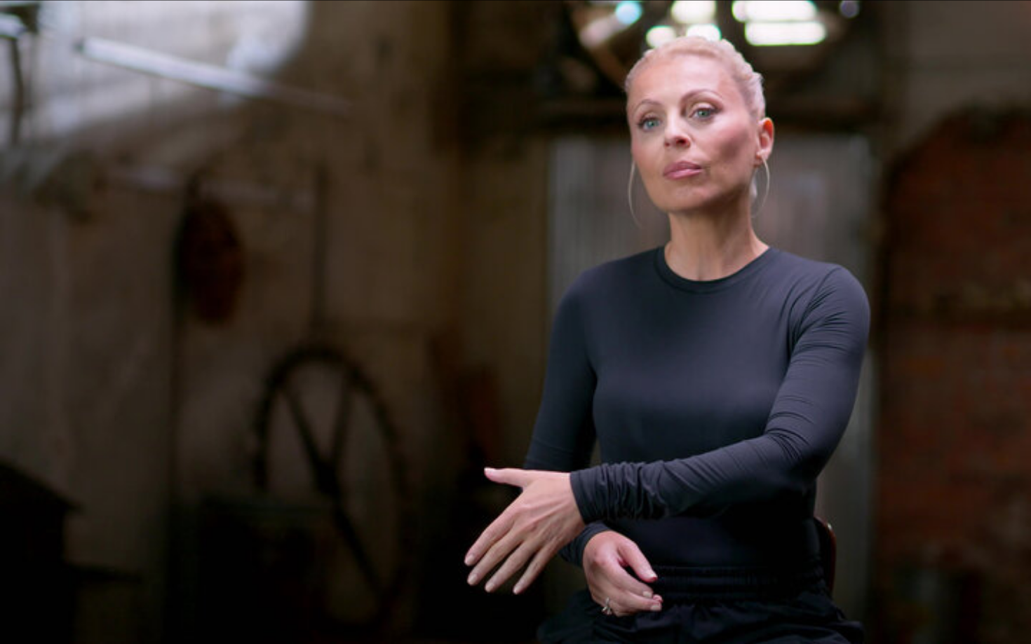
click at [1024, 362] on video "Video Player" at bounding box center [515, 322] width 1031 height 644
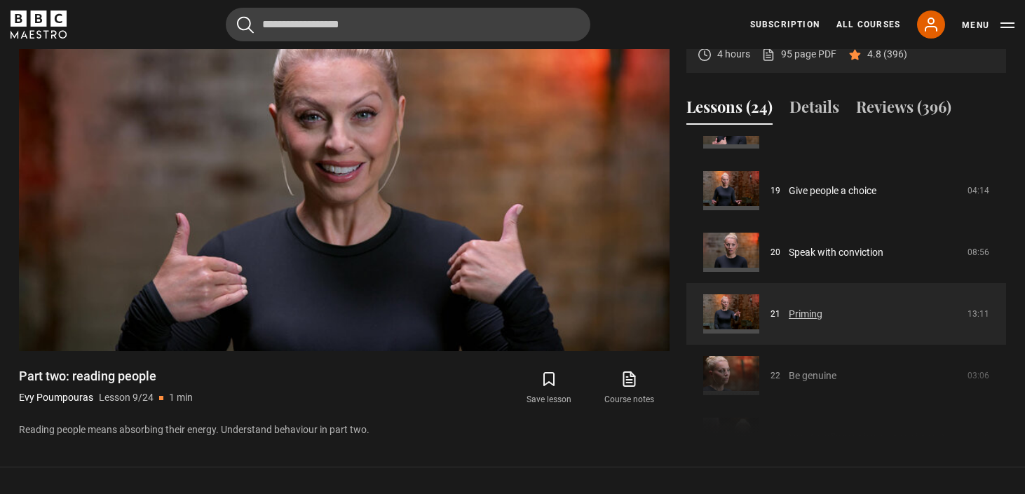
scroll to position [1240, 0]
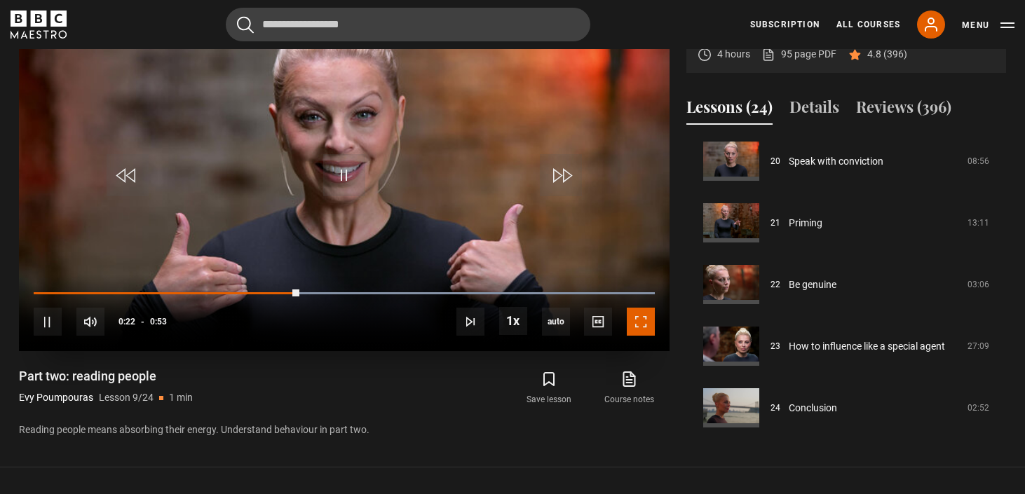
click at [646, 329] on span "Video Player" at bounding box center [641, 322] width 28 height 28
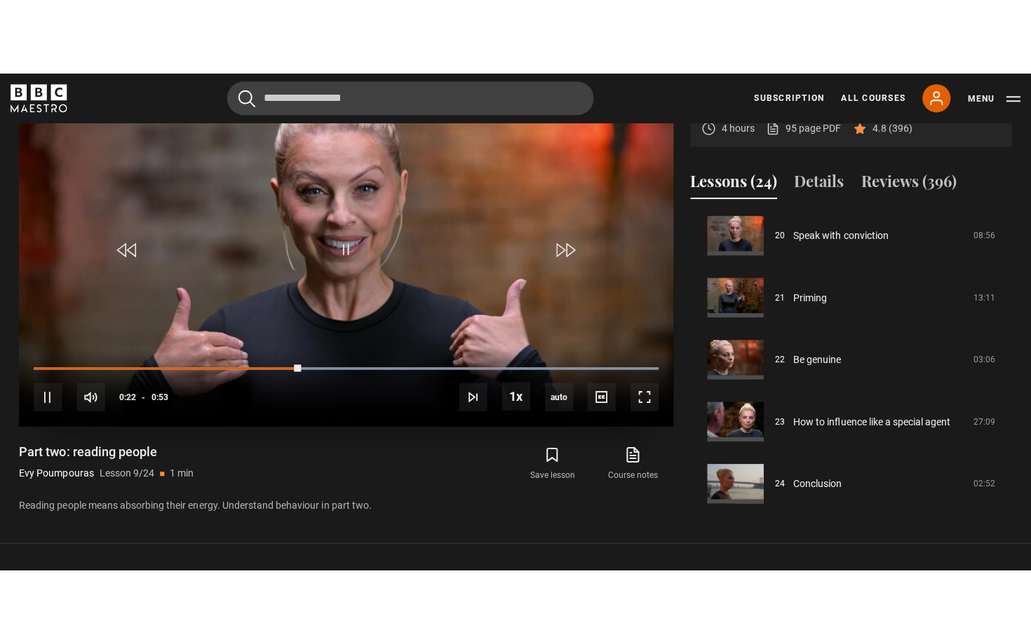
scroll to position [637, 0]
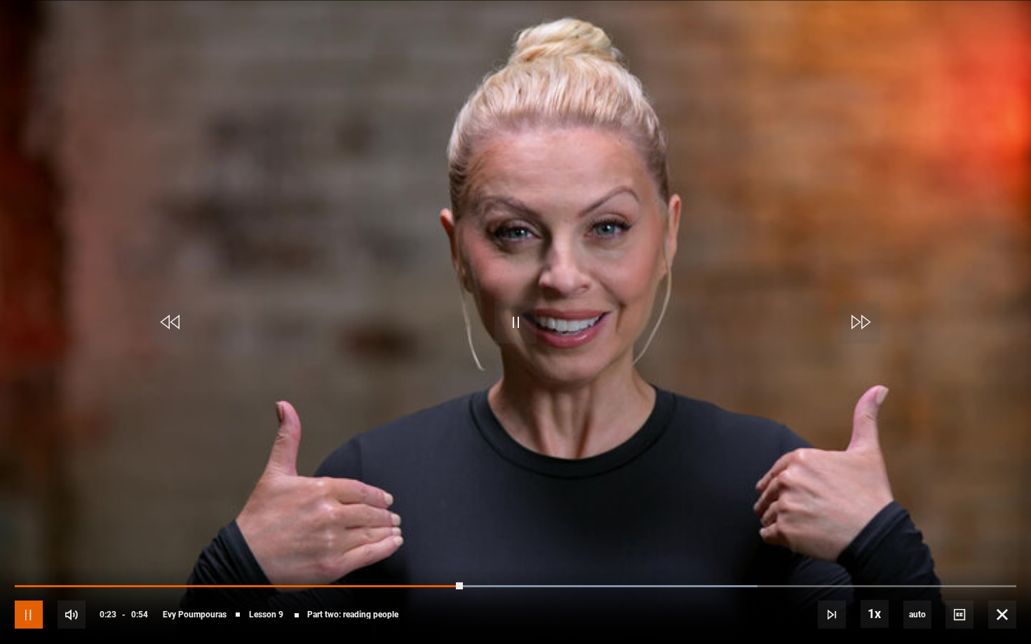
click at [28, 494] on span "Video Player" at bounding box center [29, 615] width 28 height 28
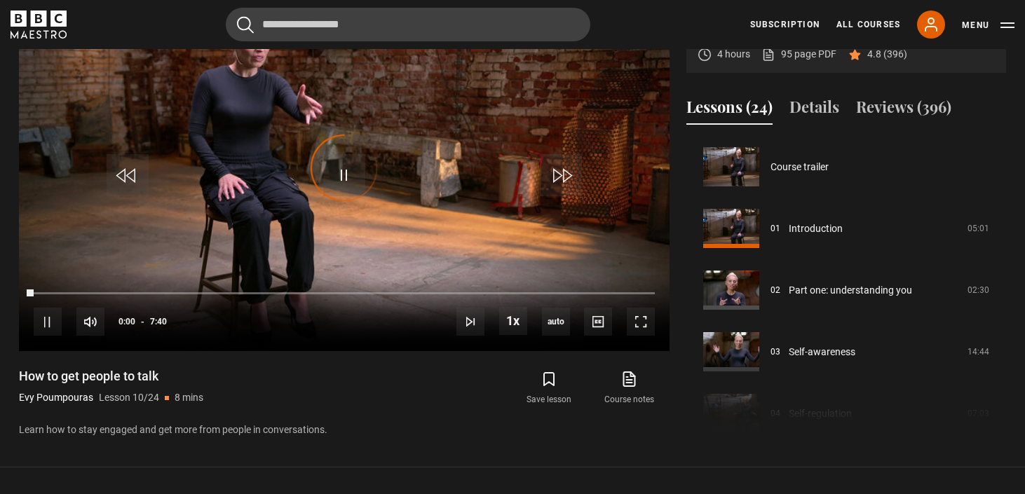
scroll to position [555, 0]
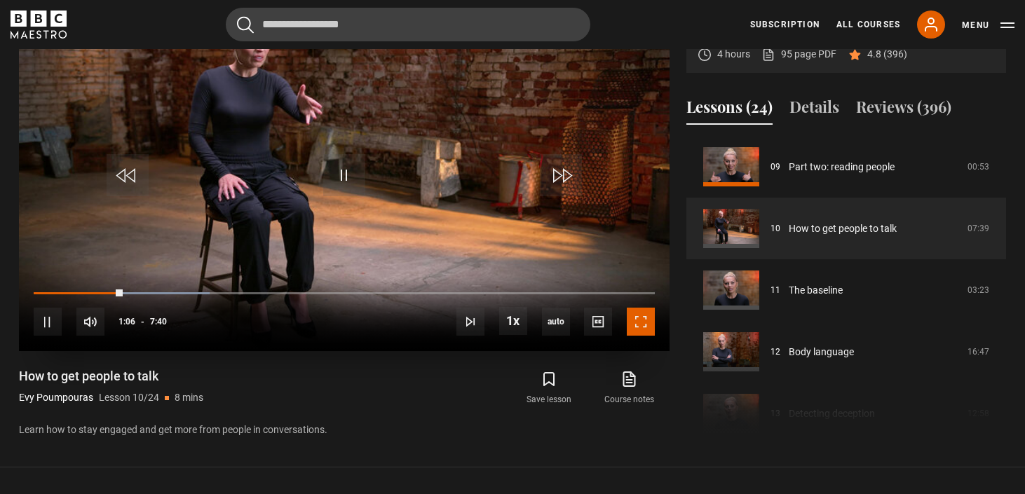
click at [644, 334] on span "Video Player" at bounding box center [641, 322] width 28 height 28
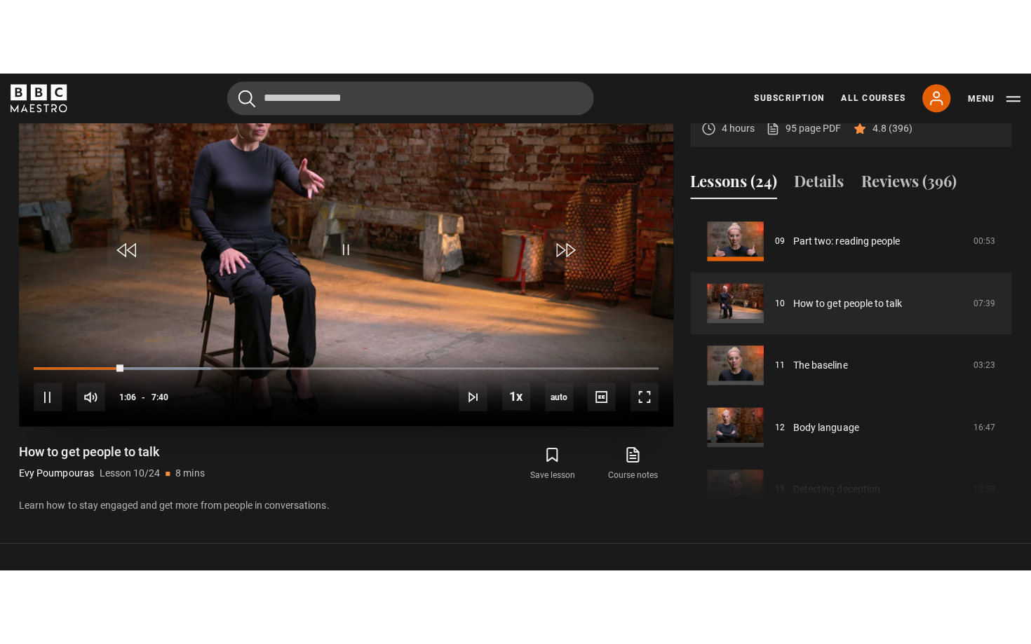
scroll to position [637, 0]
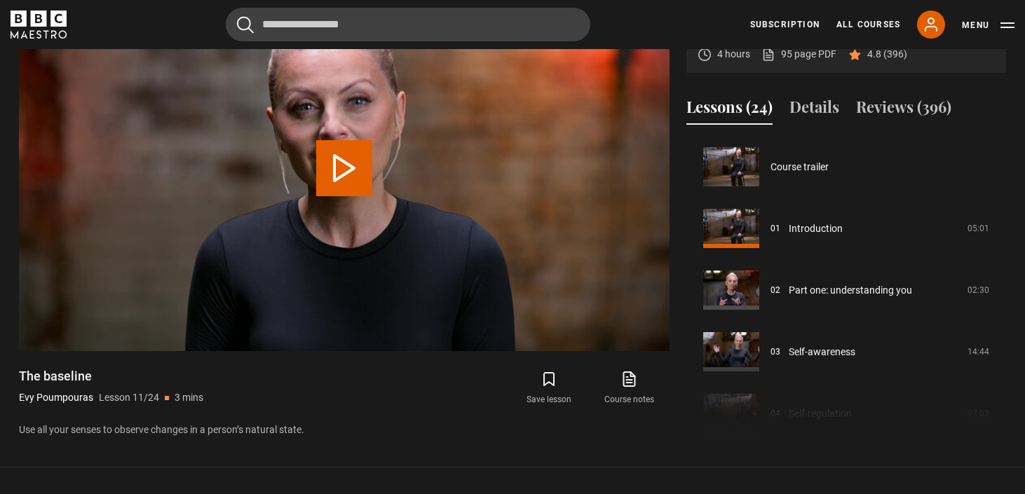
scroll to position [617, 0]
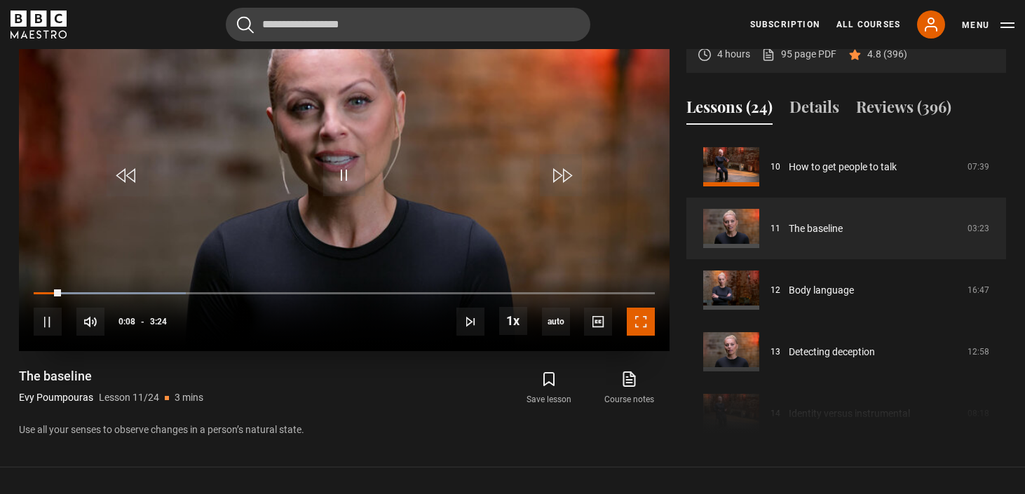
click at [652, 334] on span "Video Player" at bounding box center [641, 322] width 28 height 28
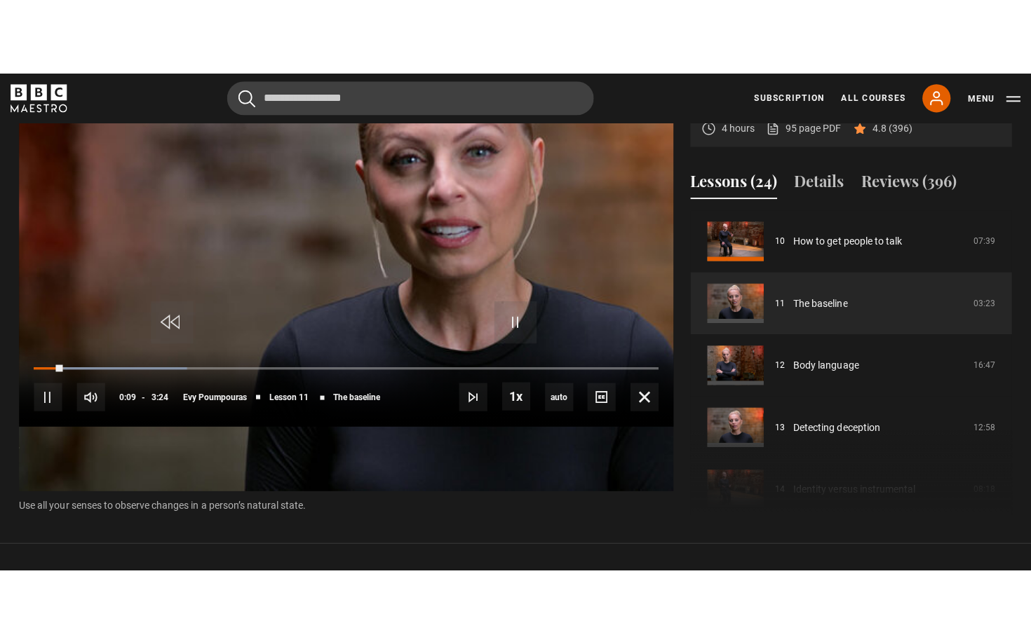
scroll to position [637, 0]
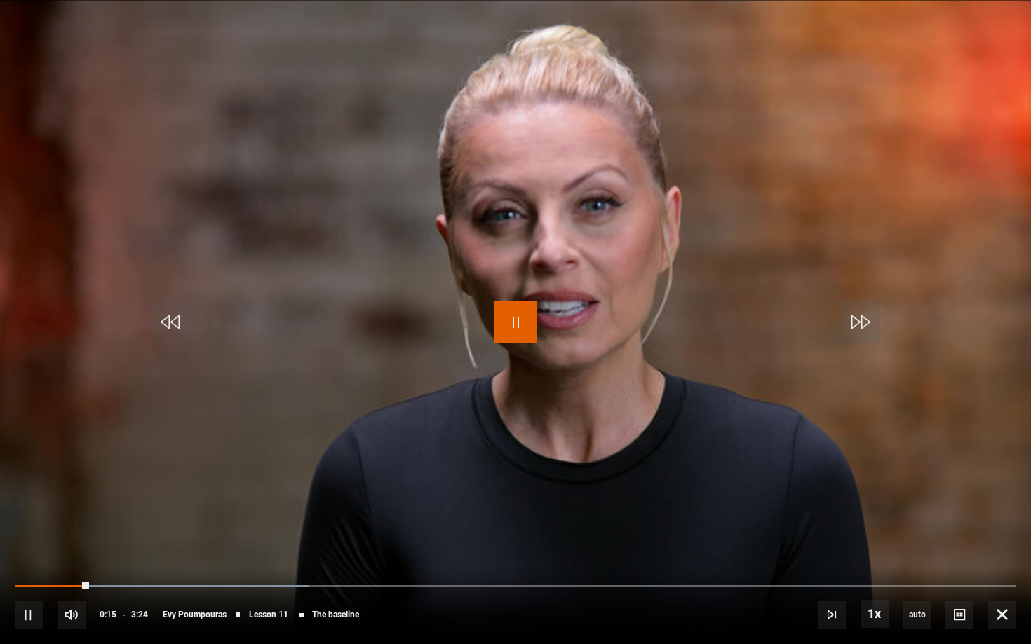
click at [514, 326] on span "Video Player" at bounding box center [515, 322] width 42 height 42
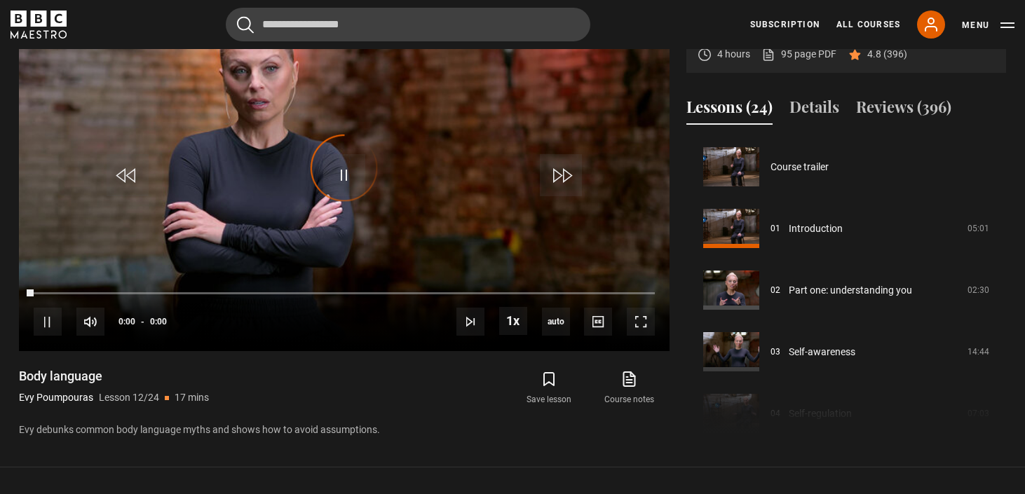
scroll to position [679, 0]
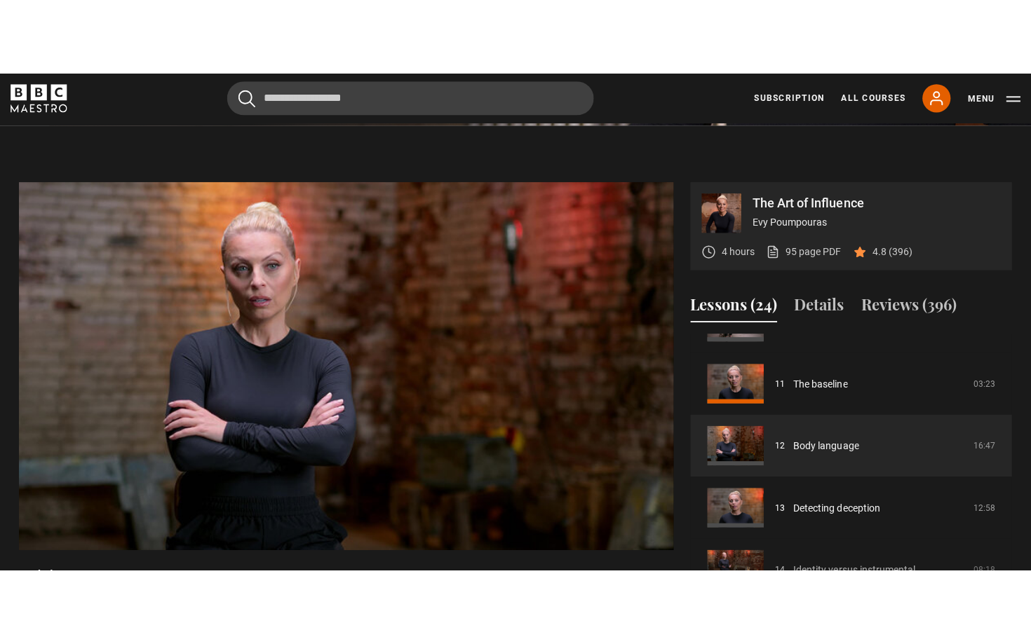
scroll to position [568, 0]
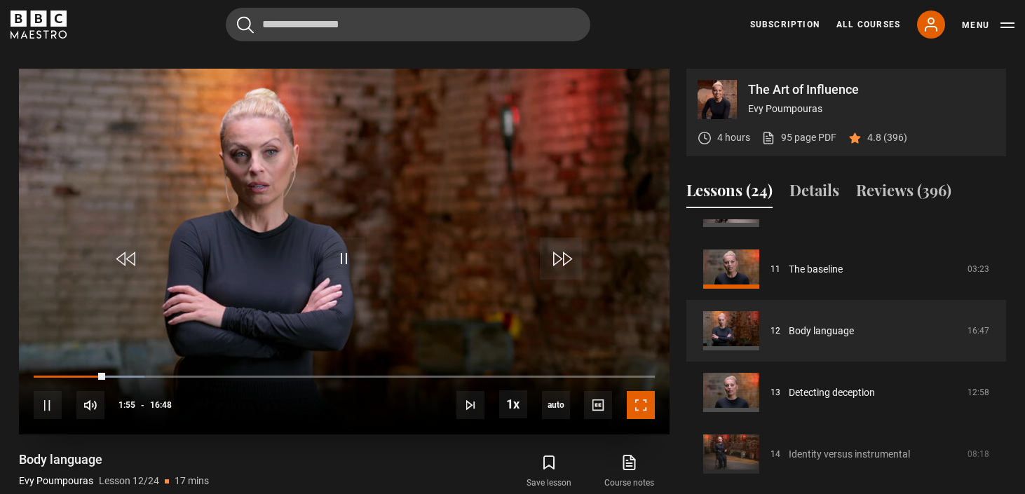
click at [636, 395] on span "Video Player" at bounding box center [641, 405] width 28 height 28
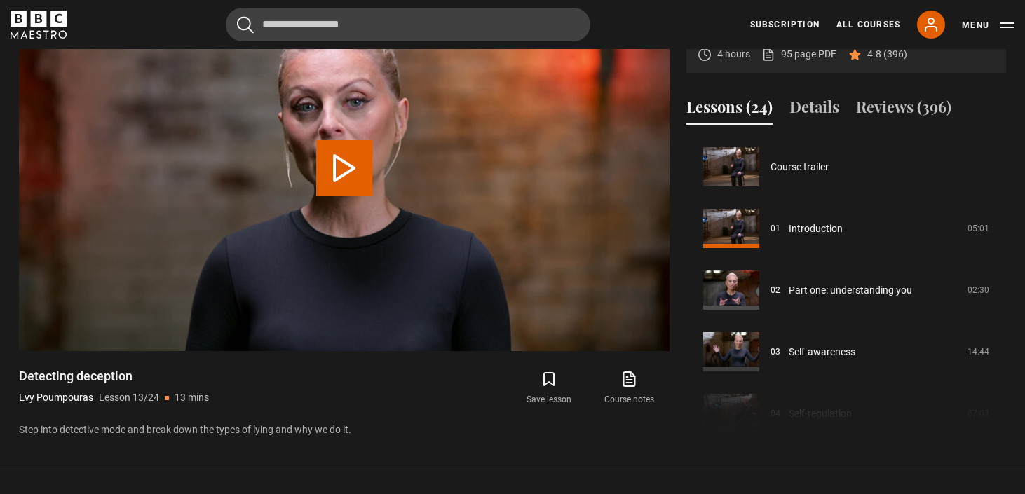
scroll to position [740, 0]
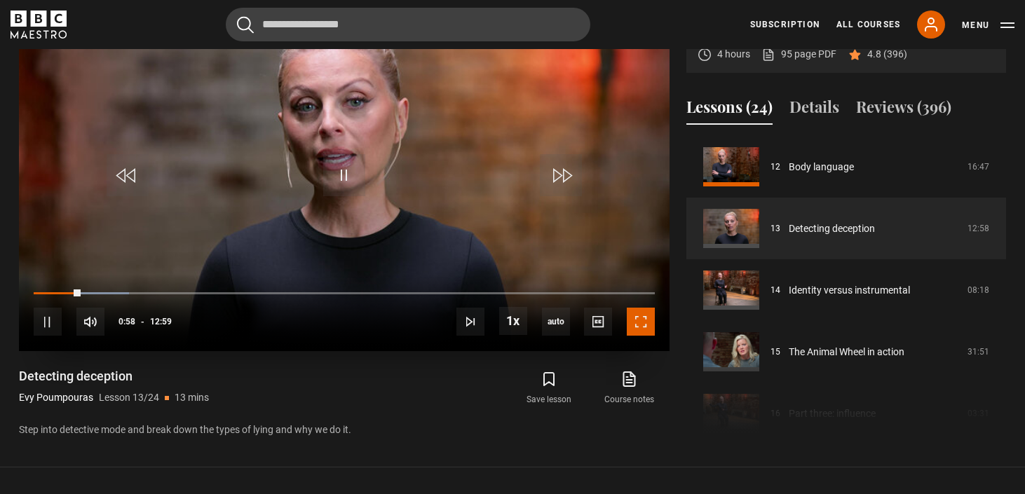
click at [650, 323] on span "Video Player" at bounding box center [641, 322] width 28 height 28
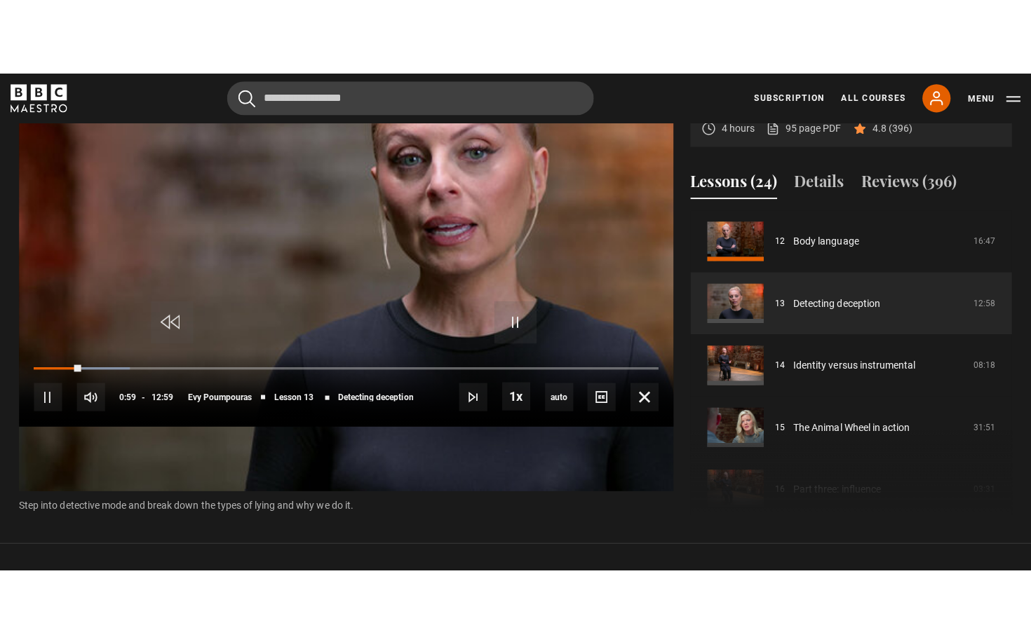
scroll to position [637, 0]
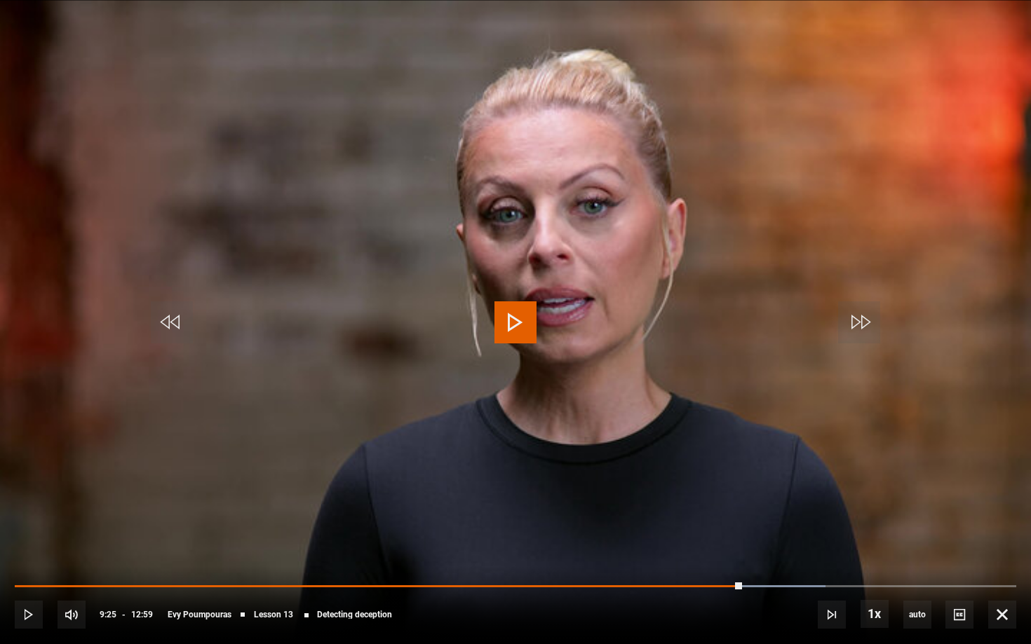
click at [496, 327] on span "Video Player" at bounding box center [515, 322] width 42 height 42
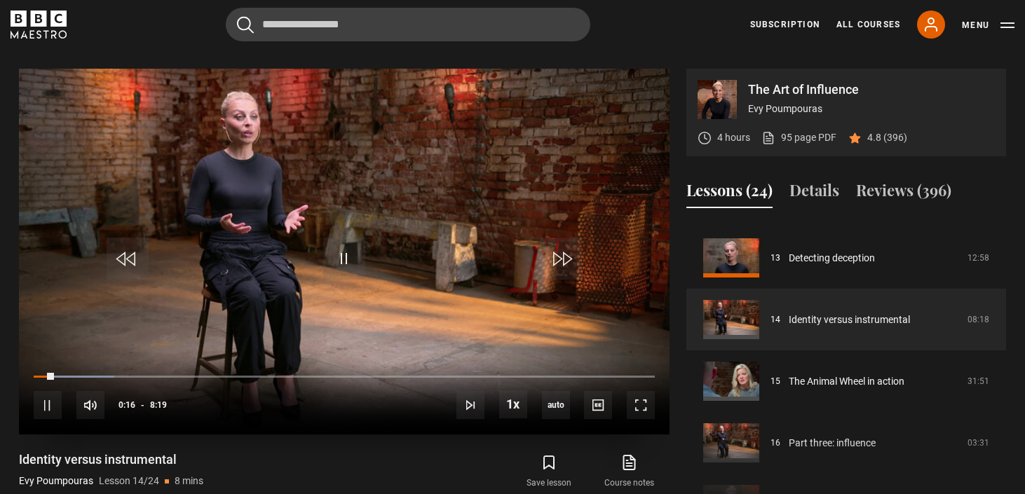
scroll to position [565, 0]
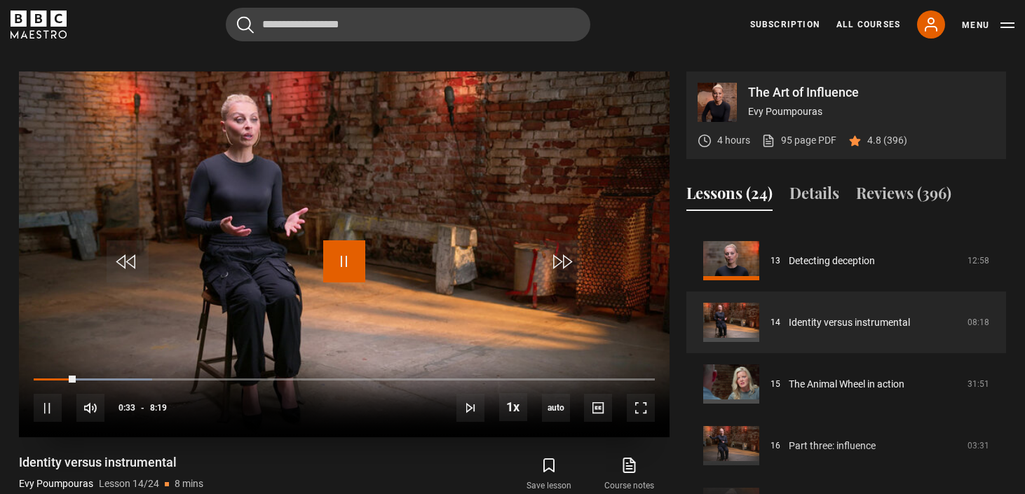
click at [344, 260] on span "Video Player" at bounding box center [344, 261] width 42 height 42
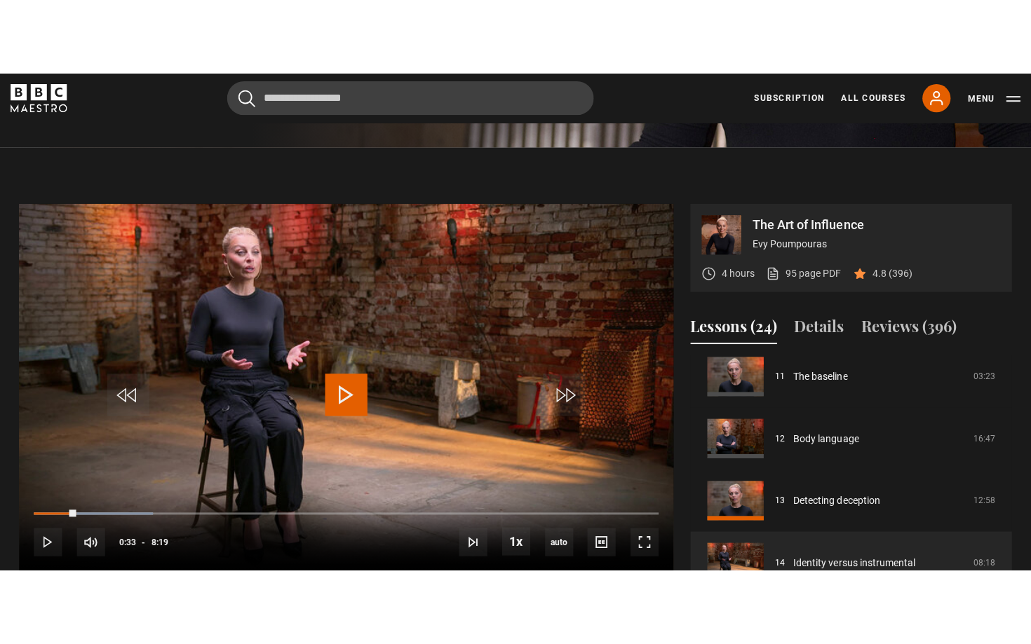
scroll to position [522, 0]
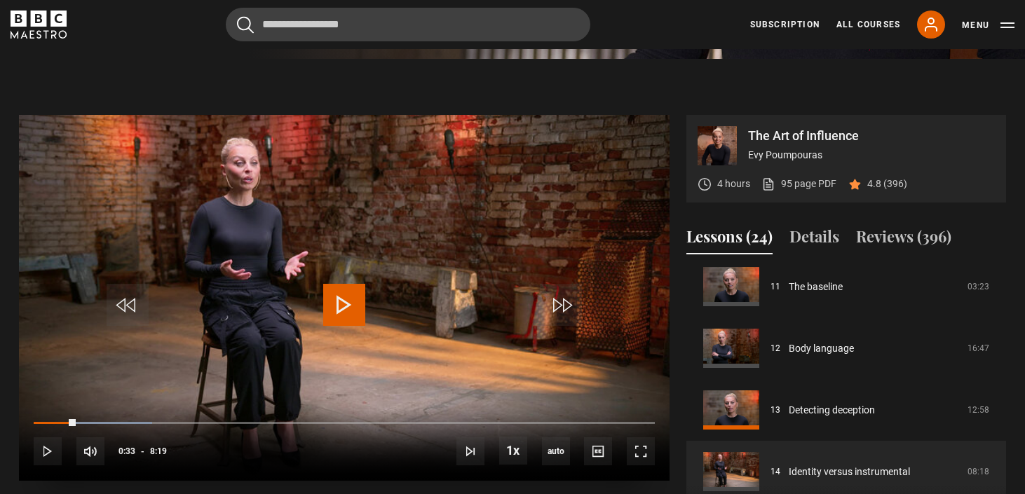
click at [355, 304] on span "Video Player" at bounding box center [344, 305] width 42 height 42
drag, startPoint x: 97, startPoint y: 417, endPoint x: 25, endPoint y: 419, distance: 72.2
click at [25, 419] on div "10s Skip Back 10 seconds Play 10s Skip Forward 10 seconds Loaded : 0.00% 0:46 0…" at bounding box center [344, 443] width 651 height 78
click at [45, 451] on span "Video Player" at bounding box center [48, 451] width 28 height 28
click at [49, 451] on span "Video Player" at bounding box center [48, 451] width 28 height 28
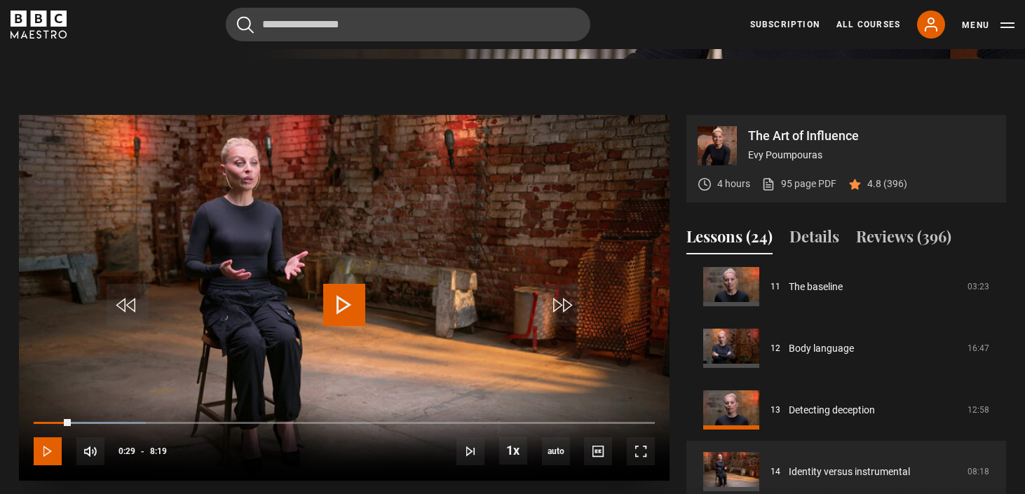
click at [49, 451] on span "Video Player" at bounding box center [48, 451] width 28 height 28
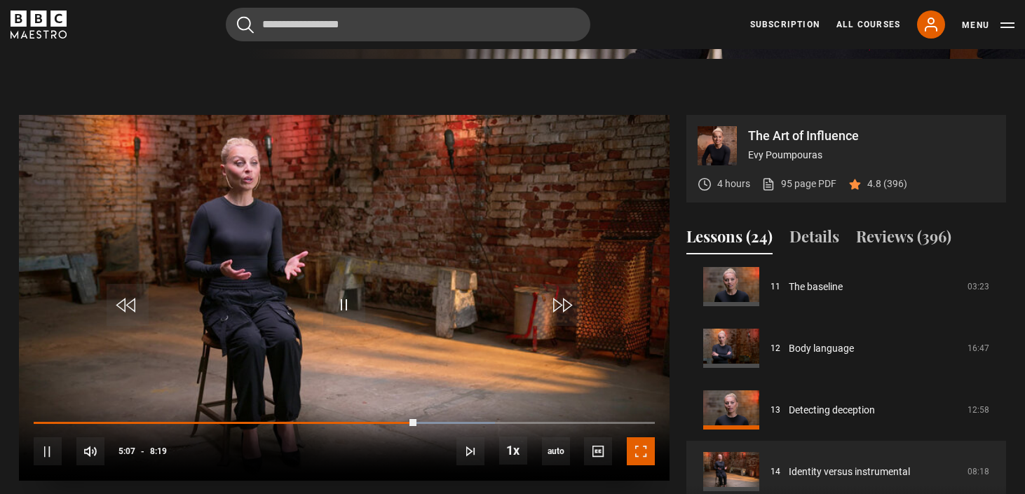
click at [635, 447] on span "Video Player" at bounding box center [641, 451] width 28 height 28
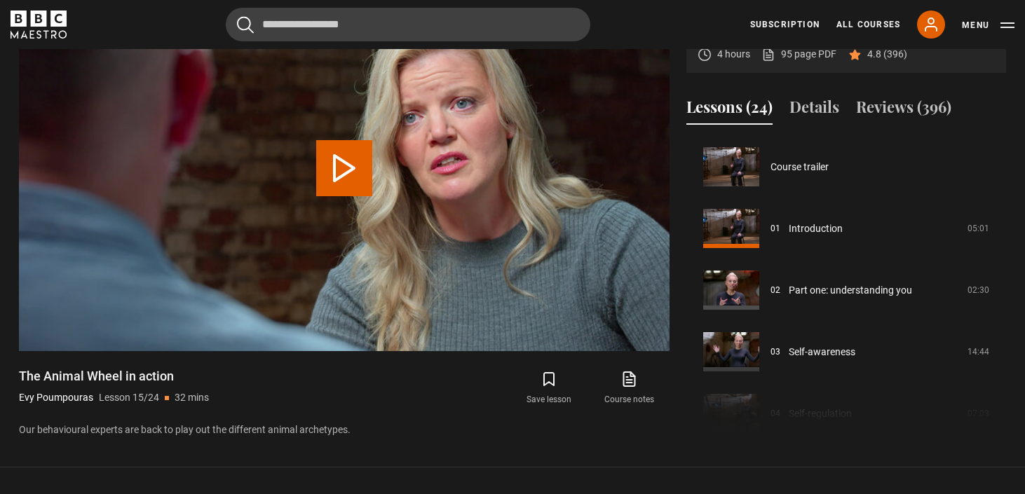
scroll to position [864, 0]
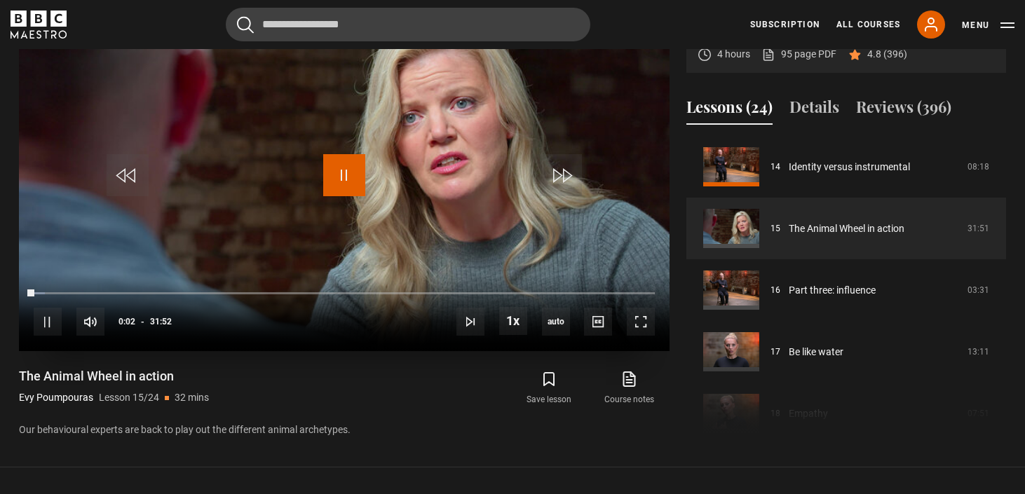
click at [344, 162] on span "Video Player" at bounding box center [344, 175] width 42 height 42
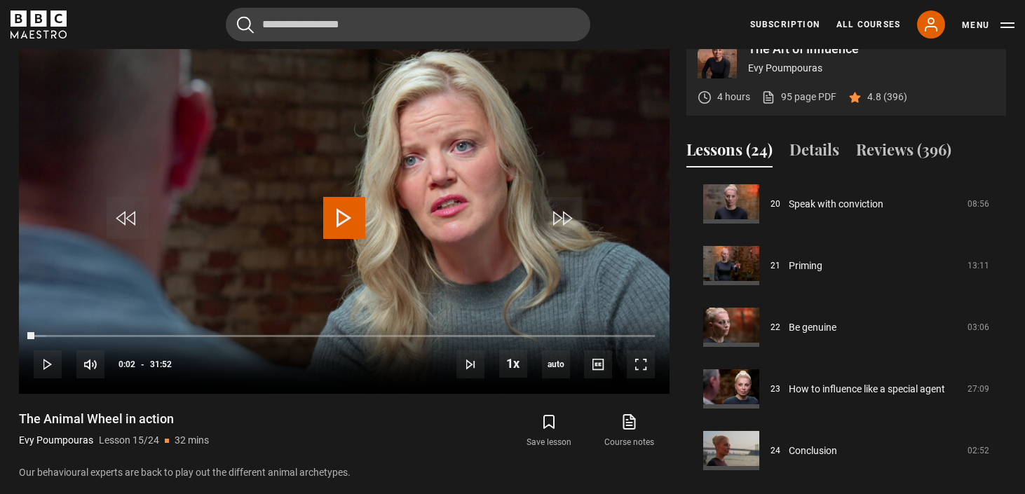
scroll to position [609, 0]
